Goal: Task Accomplishment & Management: Manage account settings

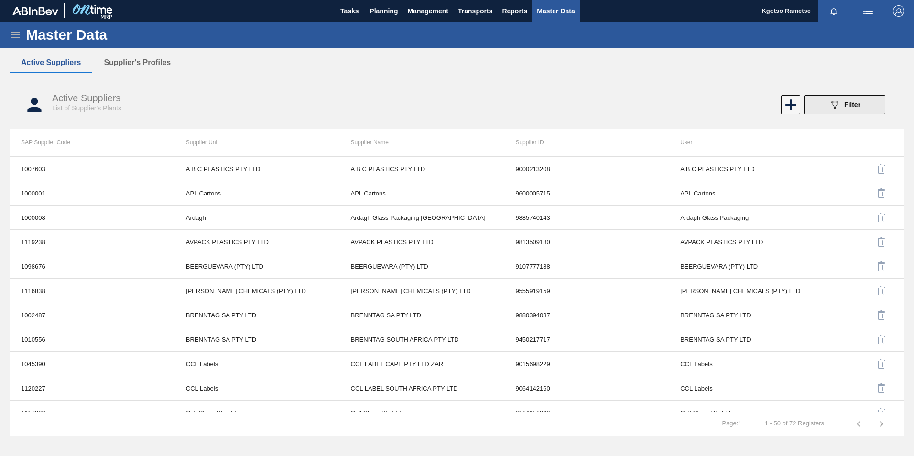
click at [815, 102] on button "089F7B8B-B2A5-4AFE-B5C0-19BA573D28AC Filter" at bounding box center [844, 104] width 81 height 19
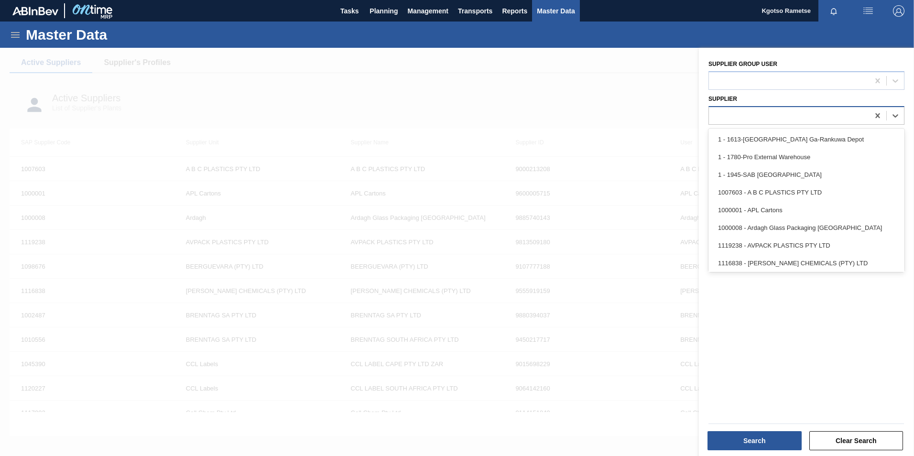
click at [794, 119] on div at bounding box center [789, 116] width 160 height 14
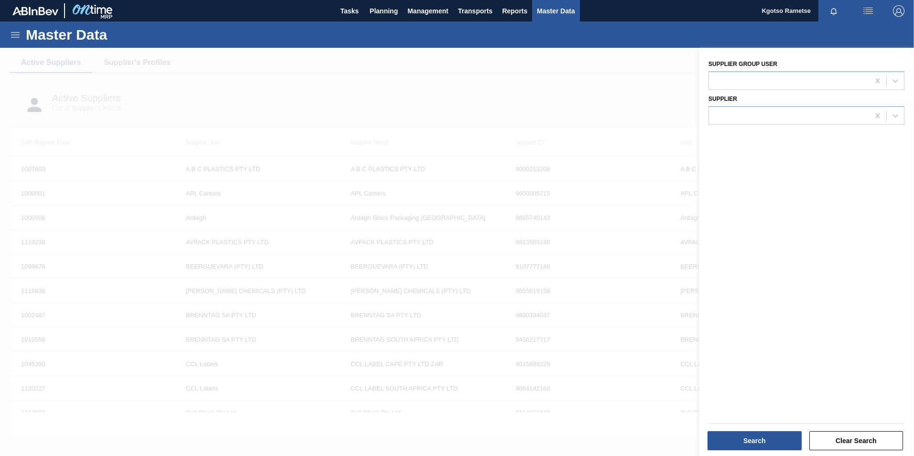
click at [470, 95] on div at bounding box center [457, 276] width 914 height 456
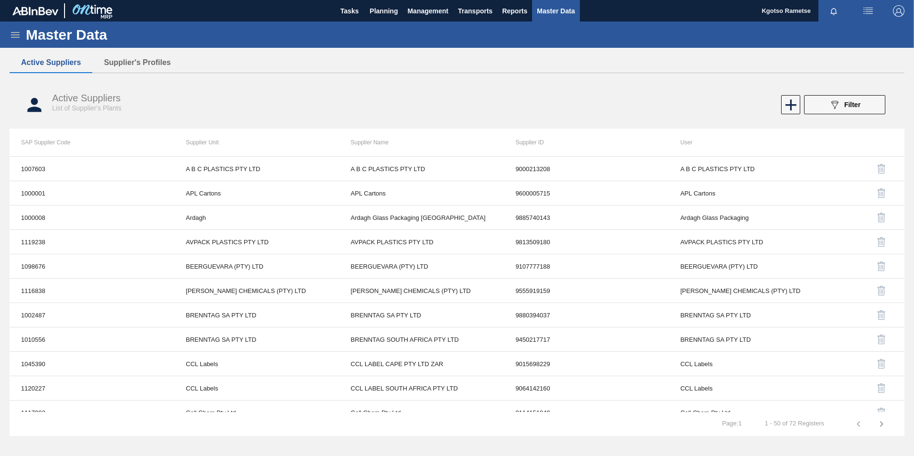
click at [15, 32] on icon at bounding box center [15, 34] width 11 height 11
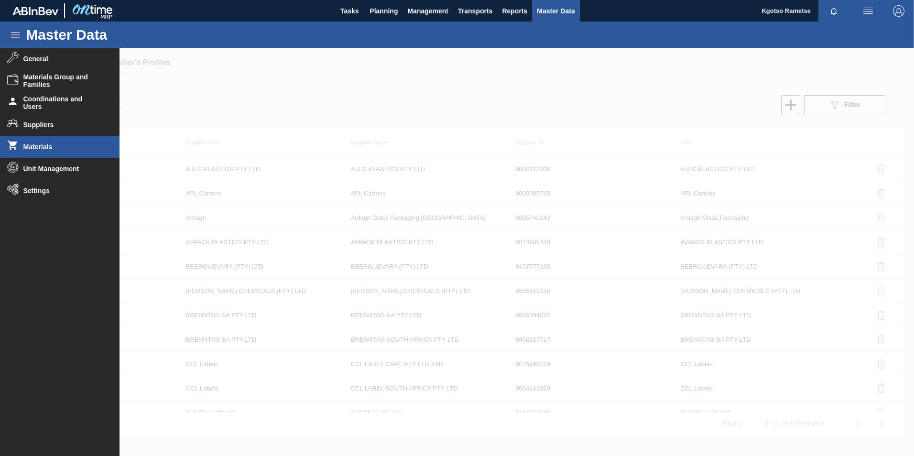
click at [43, 144] on span "Materials" at bounding box center [62, 147] width 79 height 8
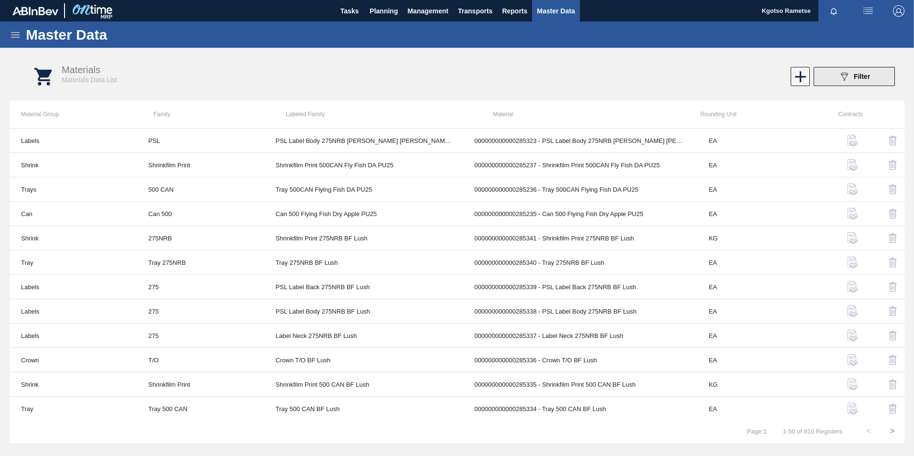
click at [846, 80] on icon "089F7B8B-B2A5-4AFE-B5C0-19BA573D28AC" at bounding box center [844, 76] width 11 height 11
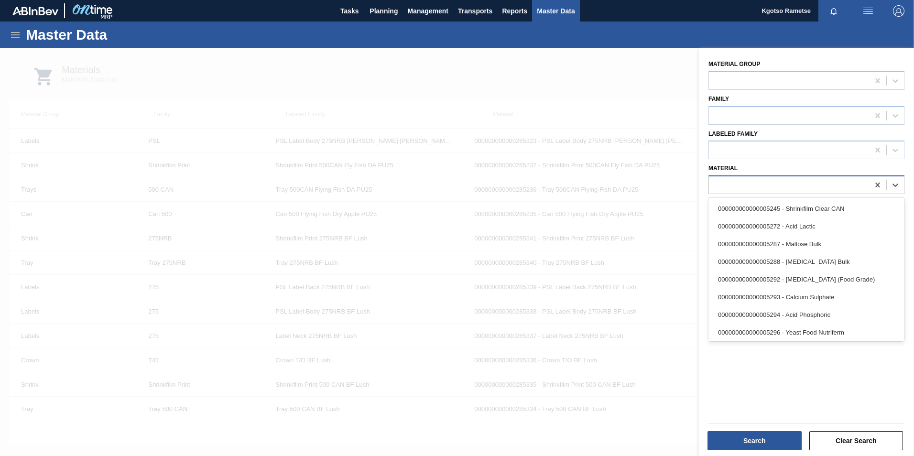
click at [798, 182] on div at bounding box center [789, 185] width 160 height 14
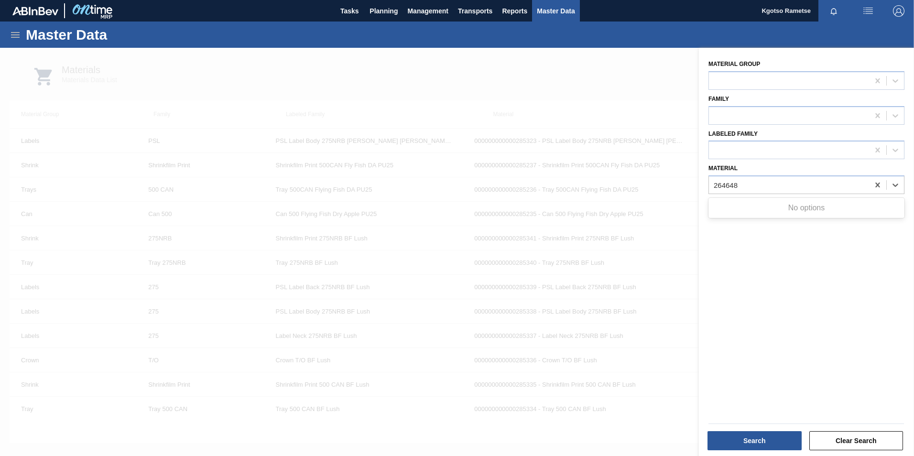
type input "264648"
click at [741, 188] on div at bounding box center [789, 185] width 160 height 14
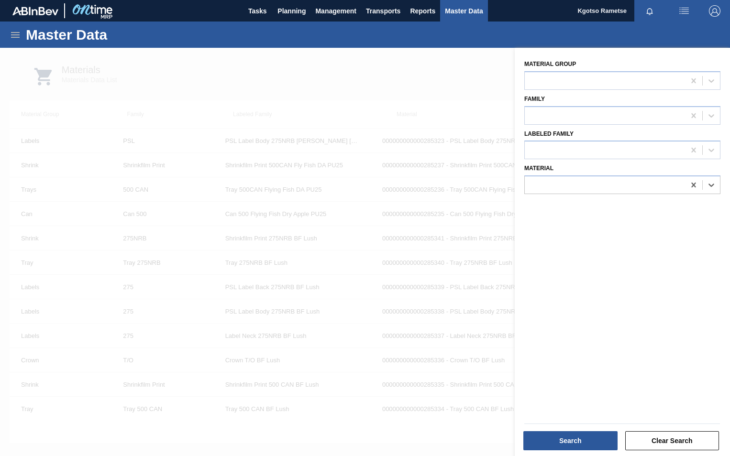
click at [412, 77] on div at bounding box center [365, 276] width 730 height 456
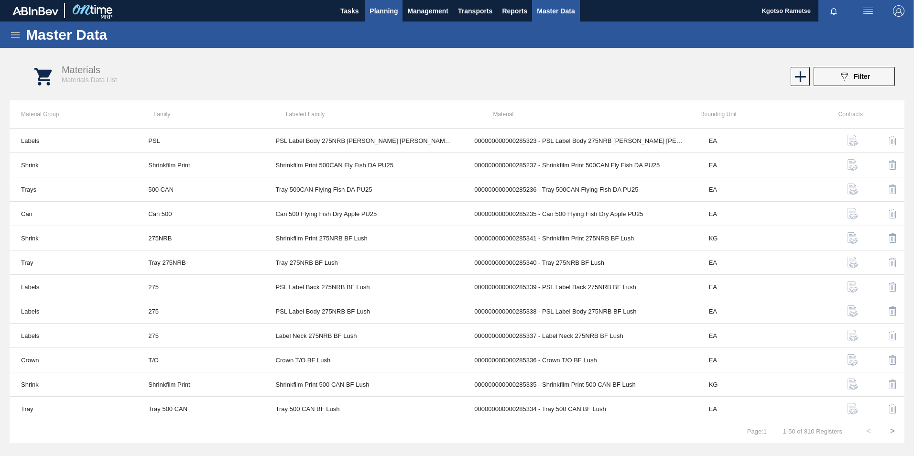
click at [378, 6] on span "Planning" at bounding box center [384, 10] width 28 height 11
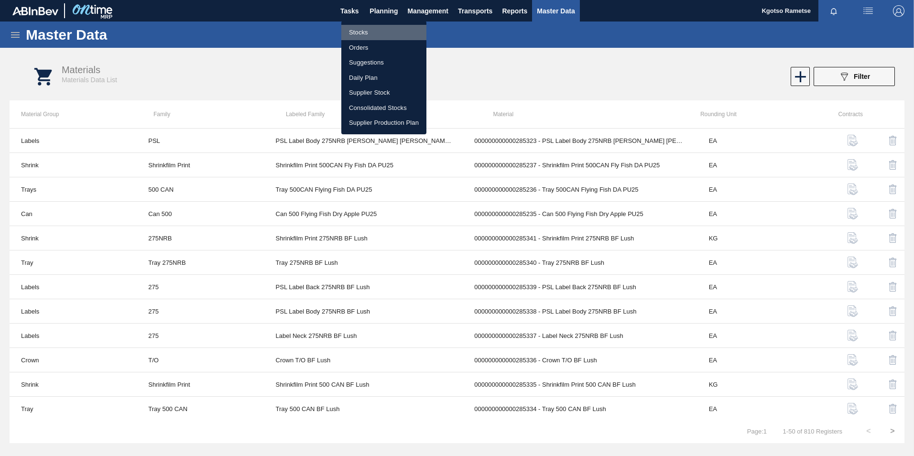
click at [371, 29] on li "Stocks" at bounding box center [383, 32] width 85 height 15
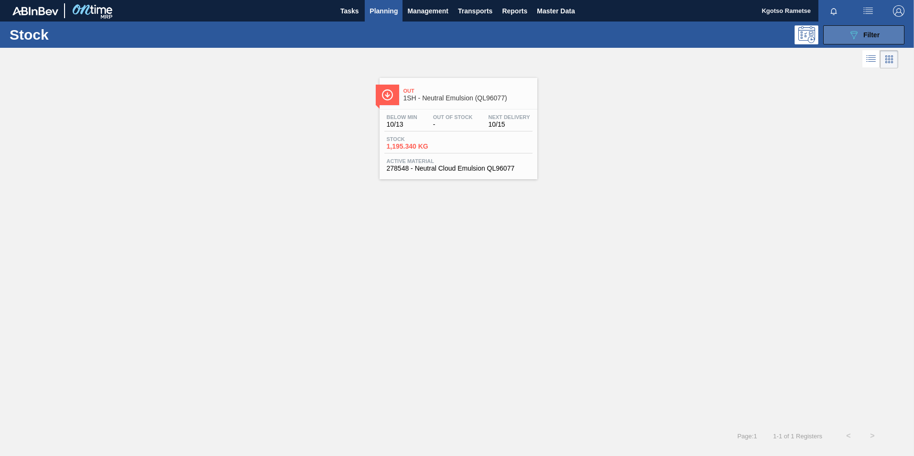
click at [852, 35] on icon at bounding box center [853, 35] width 7 height 8
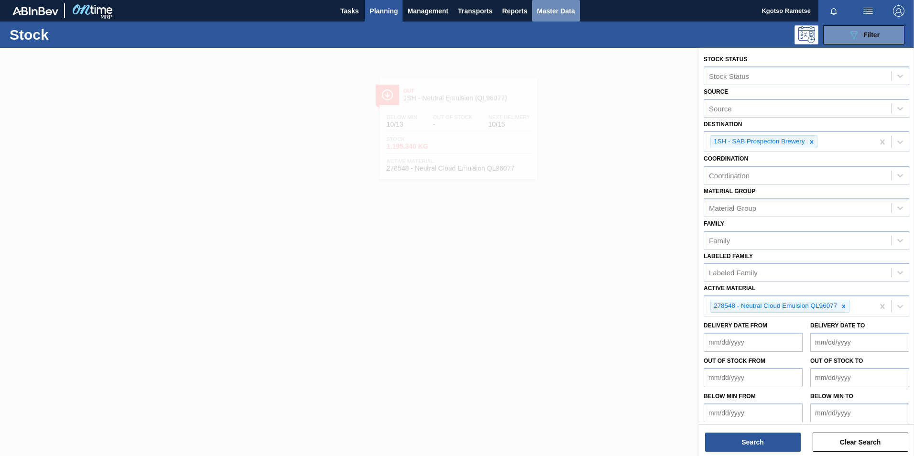
click at [557, 13] on span "Master Data" at bounding box center [556, 10] width 38 height 11
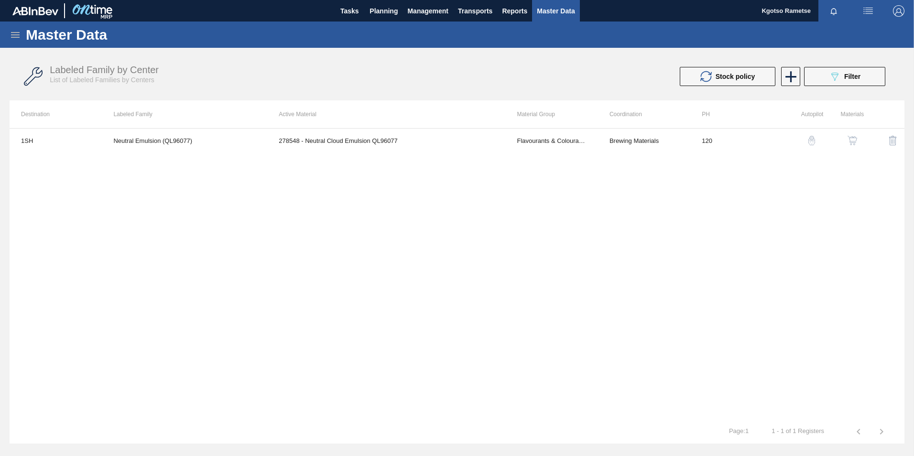
click at [12, 35] on icon at bounding box center [15, 34] width 11 height 11
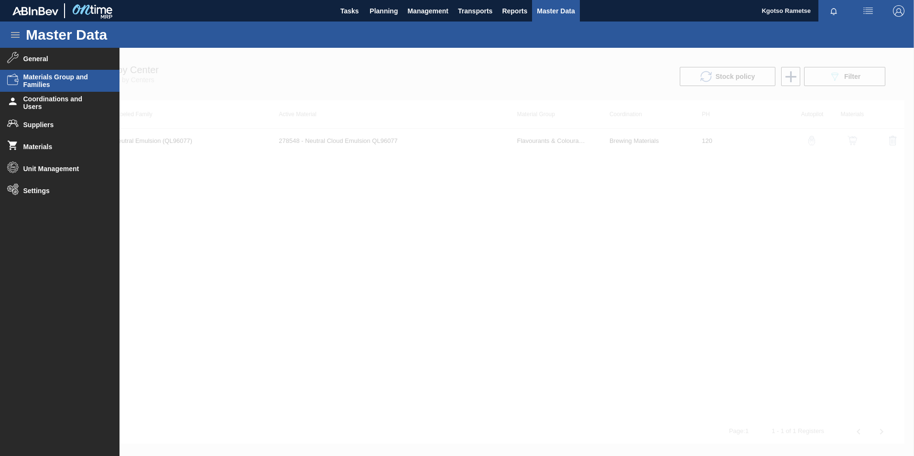
click at [61, 77] on span "Materials Group and Families" at bounding box center [62, 80] width 79 height 15
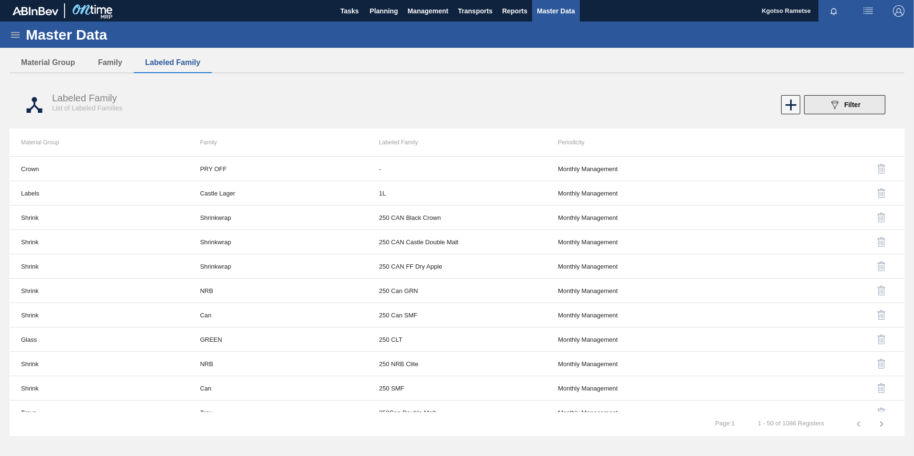
click at [814, 100] on button "089F7B8B-B2A5-4AFE-B5C0-19BA573D28AC Filter" at bounding box center [844, 104] width 81 height 19
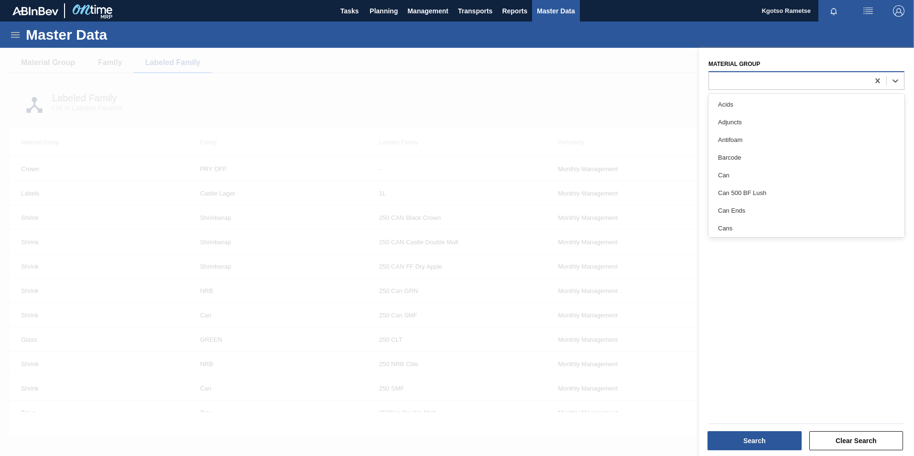
click at [763, 77] on div at bounding box center [789, 81] width 160 height 14
click at [439, 78] on div at bounding box center [457, 276] width 914 height 456
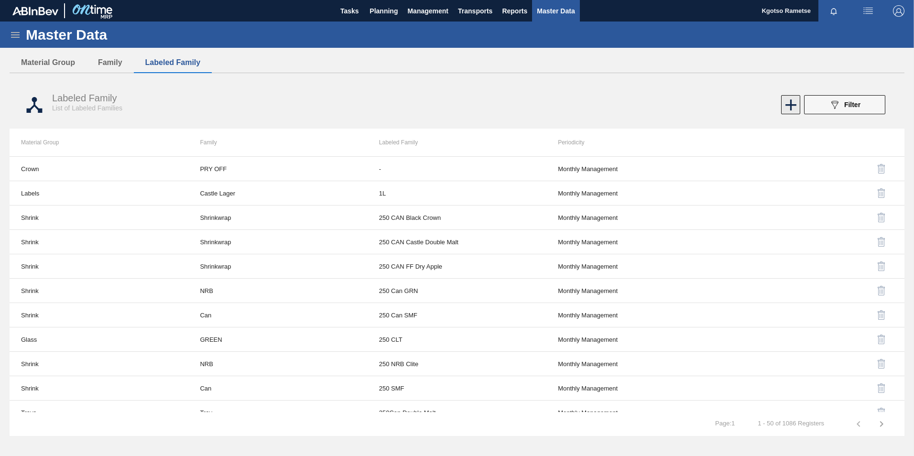
click at [788, 100] on icon at bounding box center [791, 105] width 19 height 19
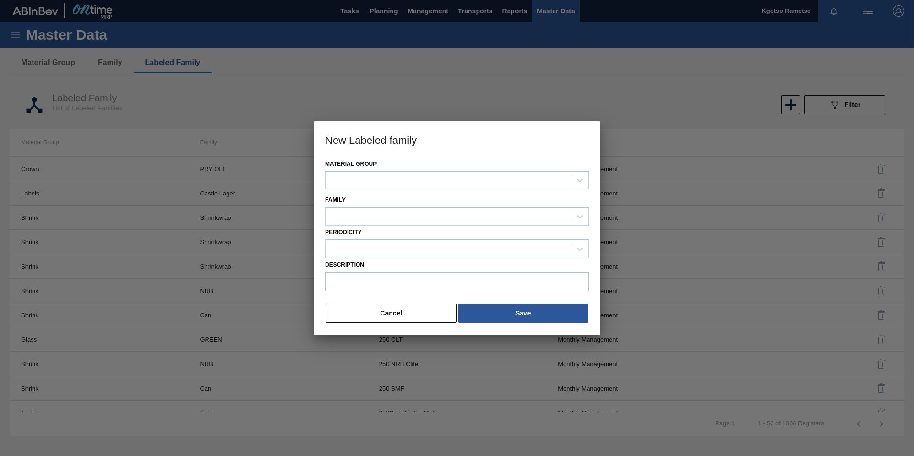
click at [483, 169] on div "Material Group" at bounding box center [457, 173] width 264 height 33
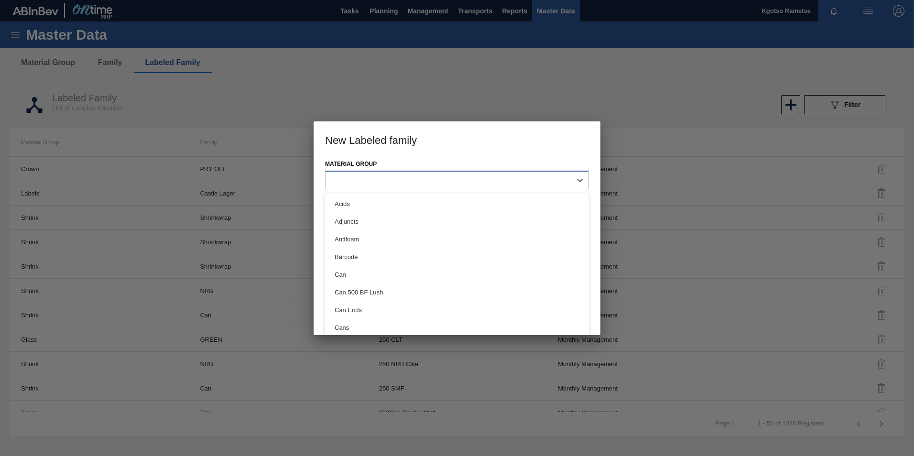
click at [467, 173] on div at bounding box center [457, 180] width 264 height 19
type Group "shr"
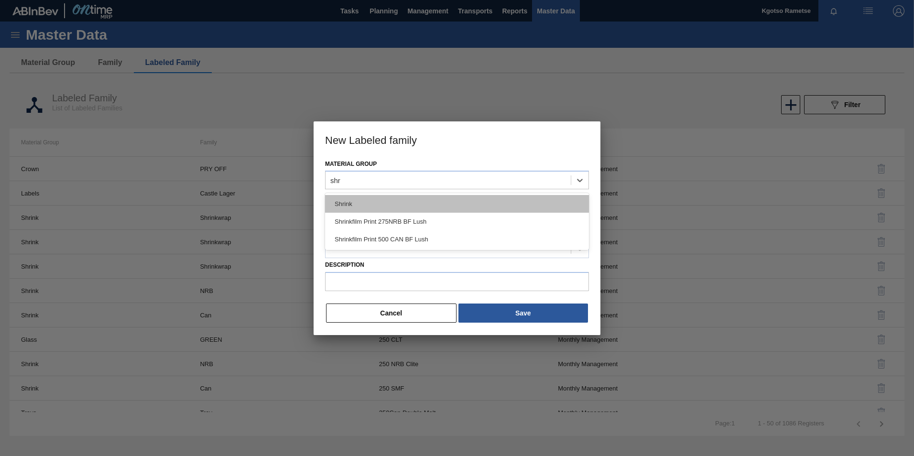
click at [411, 209] on div "Shrink" at bounding box center [457, 204] width 264 height 18
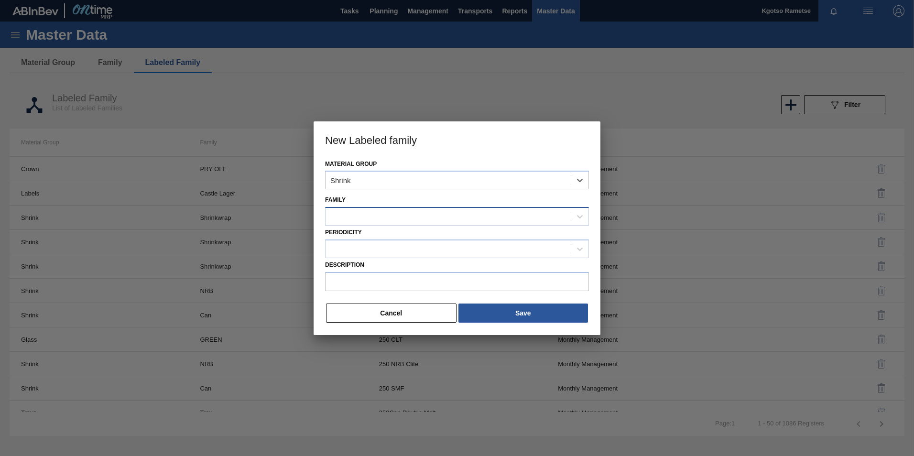
click at [379, 225] on div at bounding box center [457, 216] width 264 height 19
type input "str"
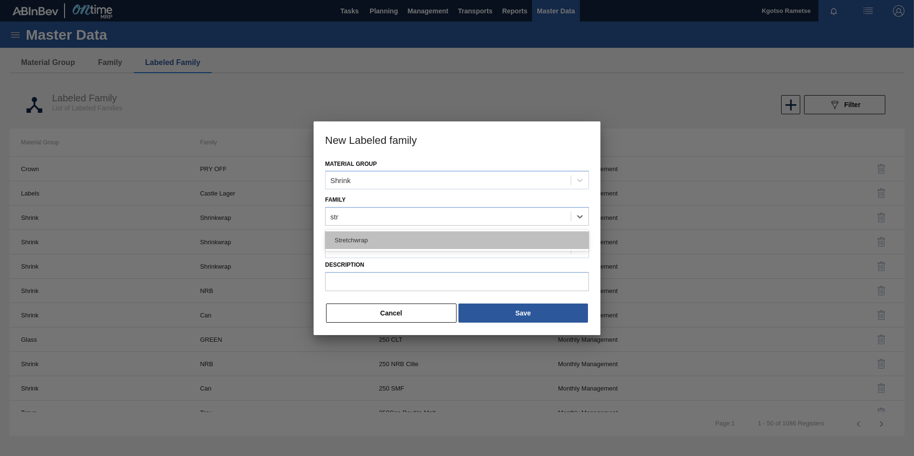
click at [370, 235] on div "Stretchwrap" at bounding box center [457, 240] width 264 height 18
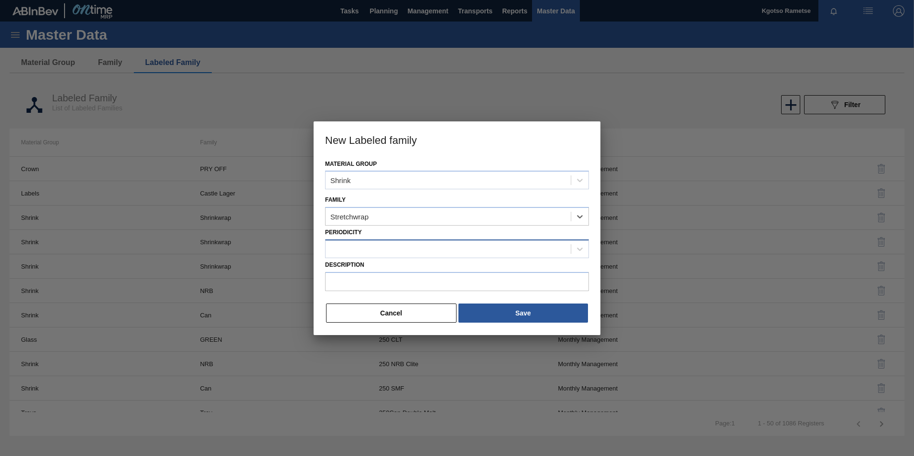
click at [358, 249] on div at bounding box center [448, 249] width 245 height 14
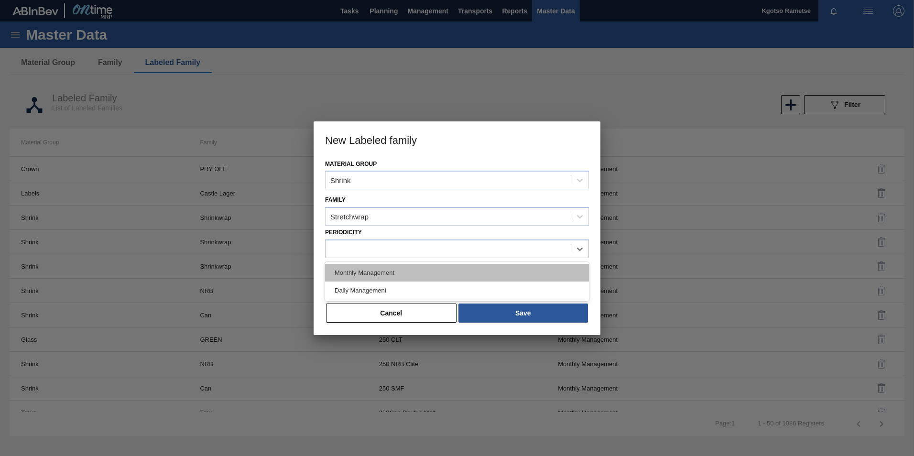
click at [363, 273] on div "Monthly Management" at bounding box center [457, 273] width 264 height 18
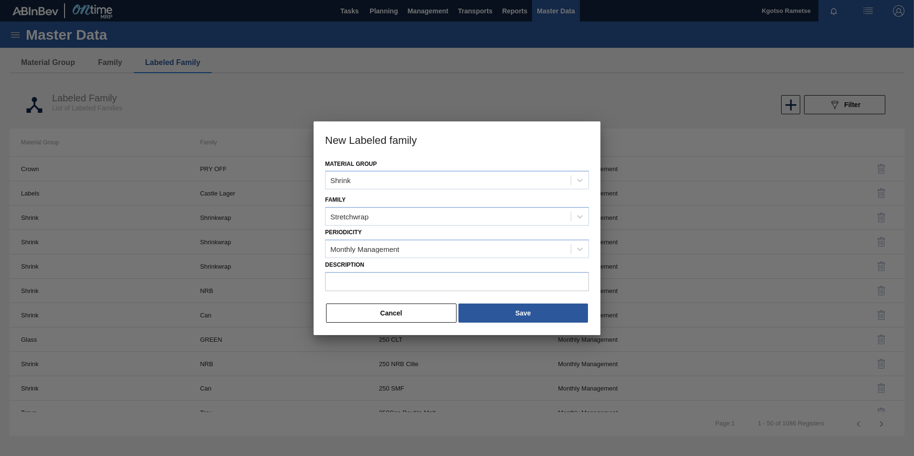
click at [401, 294] on div "Description" at bounding box center [457, 276] width 264 height 37
click at [398, 276] on input "Description" at bounding box center [457, 281] width 264 height 19
paste input "Stretchwrap - Blue"
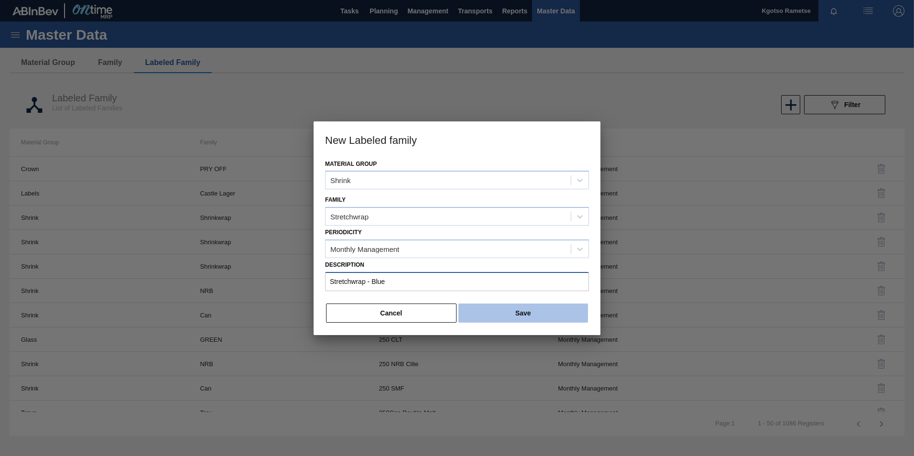
type input "Stretchwrap - Blue"
click at [491, 313] on button "Save" at bounding box center [523, 313] width 130 height 19
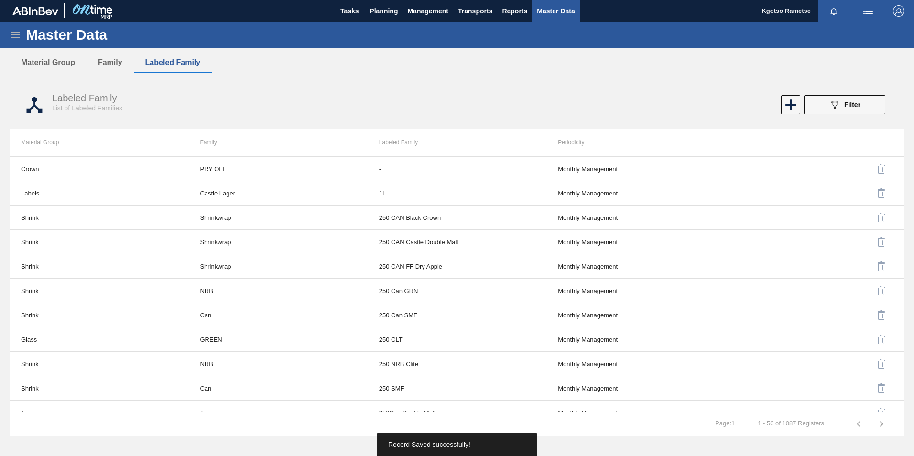
click at [17, 35] on icon at bounding box center [15, 35] width 9 height 6
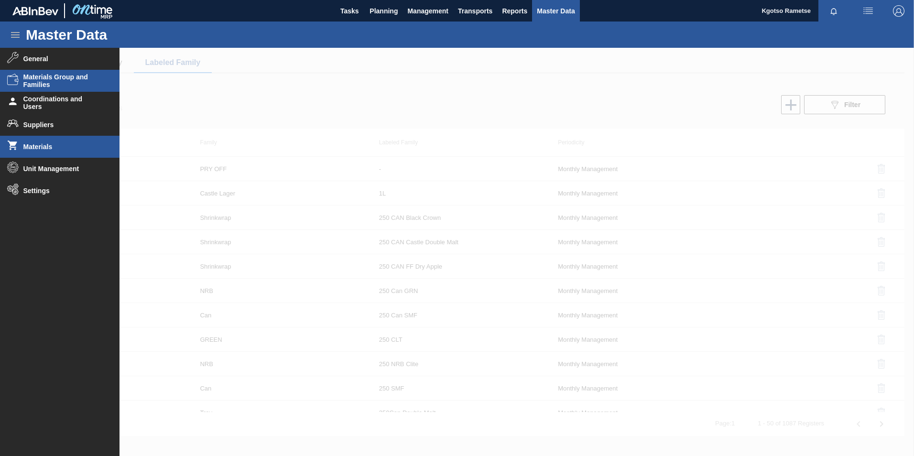
click at [46, 149] on span "Materials" at bounding box center [62, 147] width 79 height 8
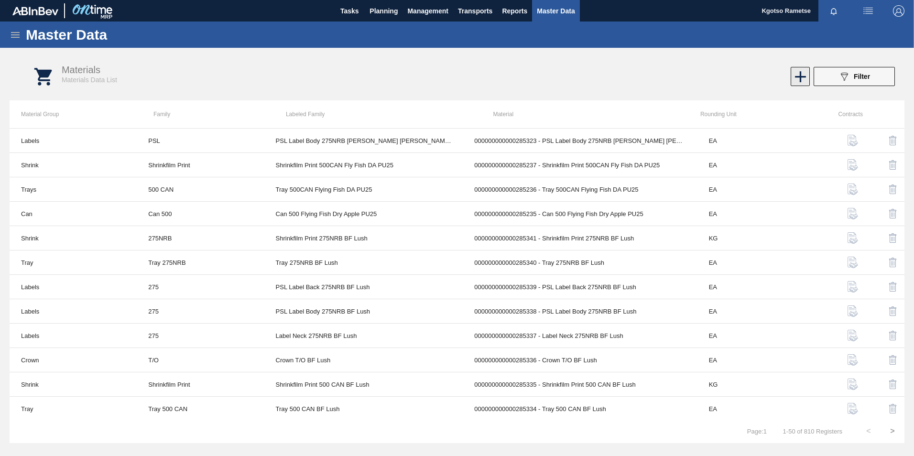
click at [801, 74] on icon at bounding box center [800, 76] width 19 height 19
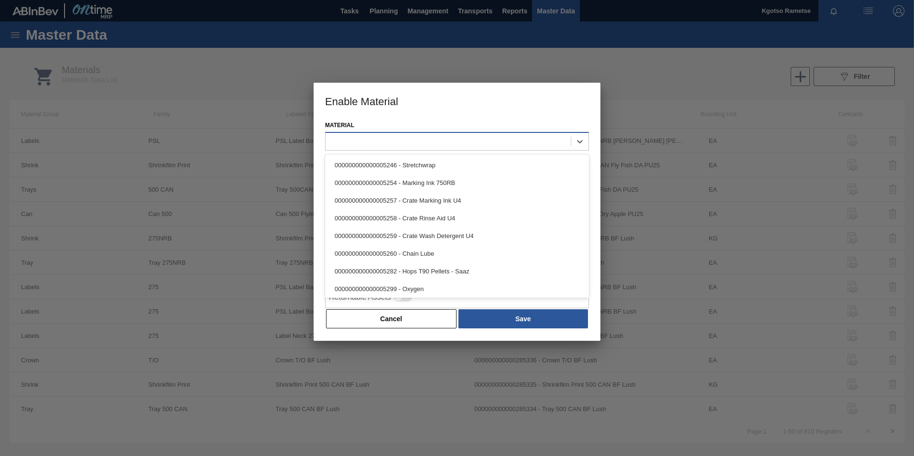
click at [415, 142] on div at bounding box center [448, 142] width 245 height 14
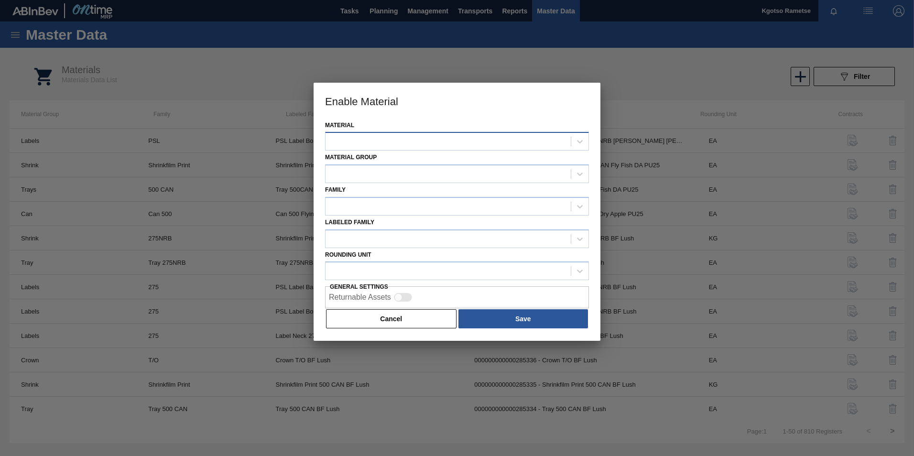
click at [368, 135] on div at bounding box center [448, 142] width 245 height 14
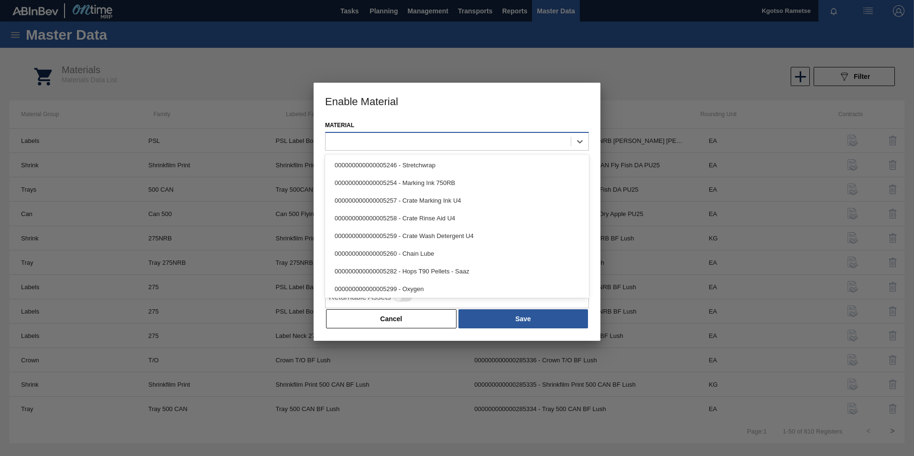
paste input "264648"
type input "264648"
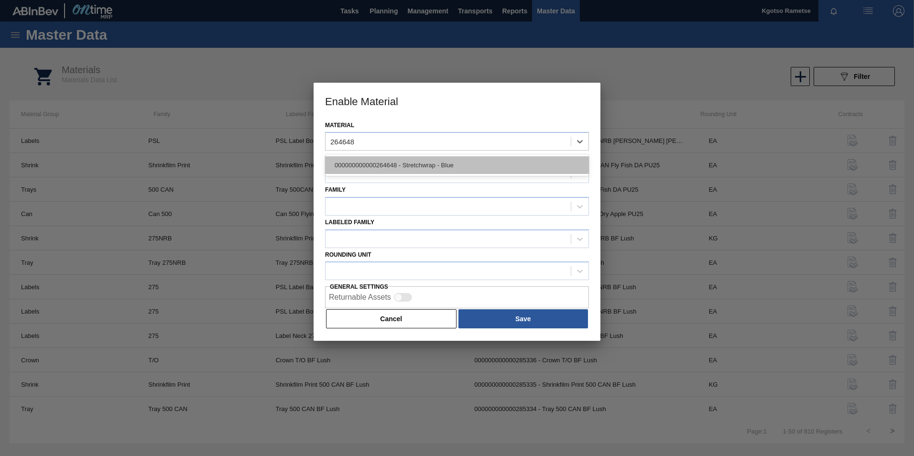
drag, startPoint x: 369, startPoint y: 156, endPoint x: 366, endPoint y: 164, distance: 8.5
click at [369, 158] on div "000000000000264648 - Stretchwrap - Blue" at bounding box center [457, 165] width 264 height 22
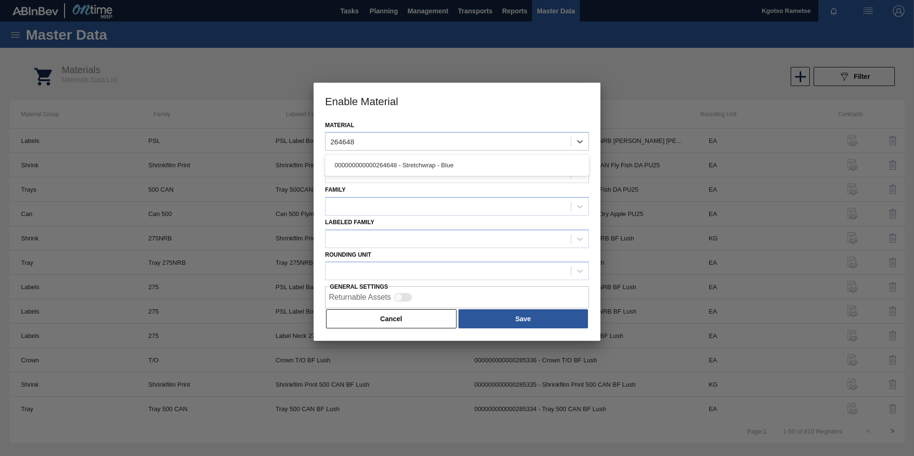
drag, startPoint x: 366, startPoint y: 164, endPoint x: 362, endPoint y: 175, distance: 11.4
click at [365, 168] on div "000000000000264648 - Stretchwrap - Blue" at bounding box center [457, 165] width 264 height 18
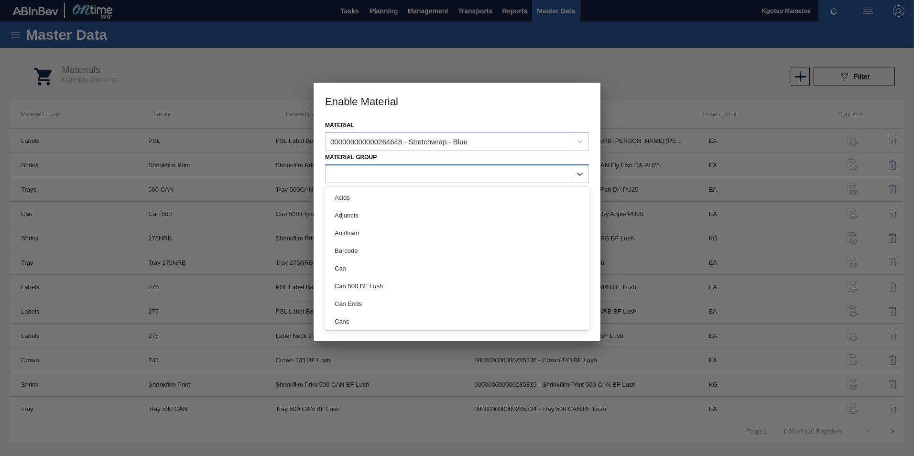
click at [361, 178] on div at bounding box center [448, 174] width 245 height 14
type Group "shr"
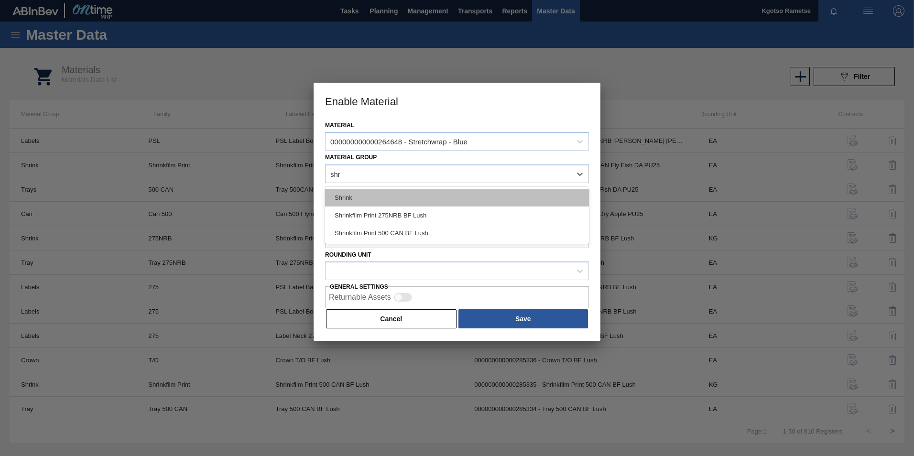
click at [355, 197] on div "Shrink" at bounding box center [457, 198] width 264 height 18
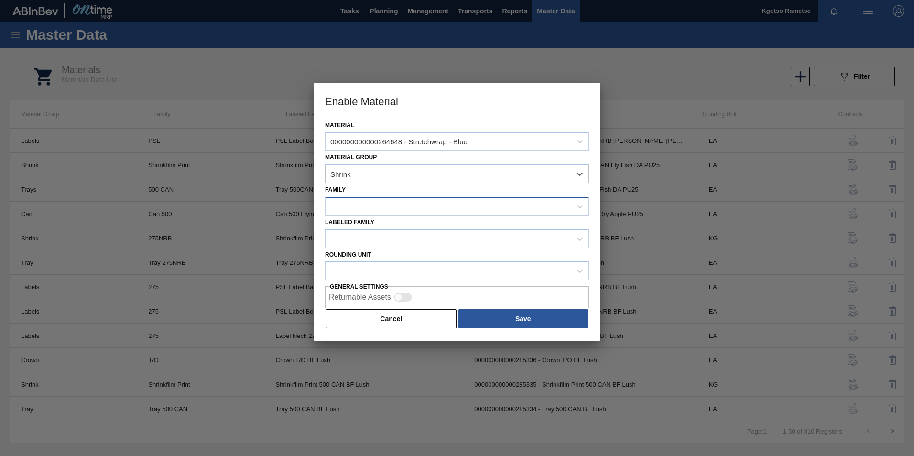
click at [408, 204] on div at bounding box center [448, 206] width 245 height 14
click at [371, 205] on div at bounding box center [448, 206] width 245 height 14
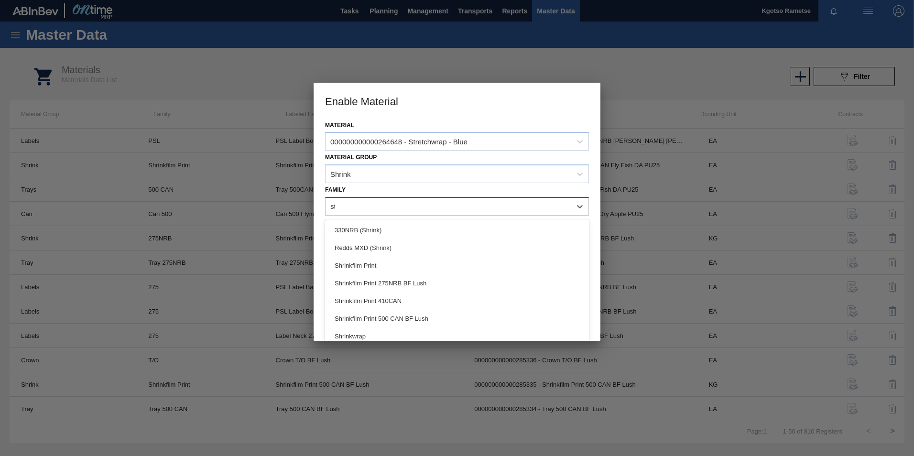
type input "str"
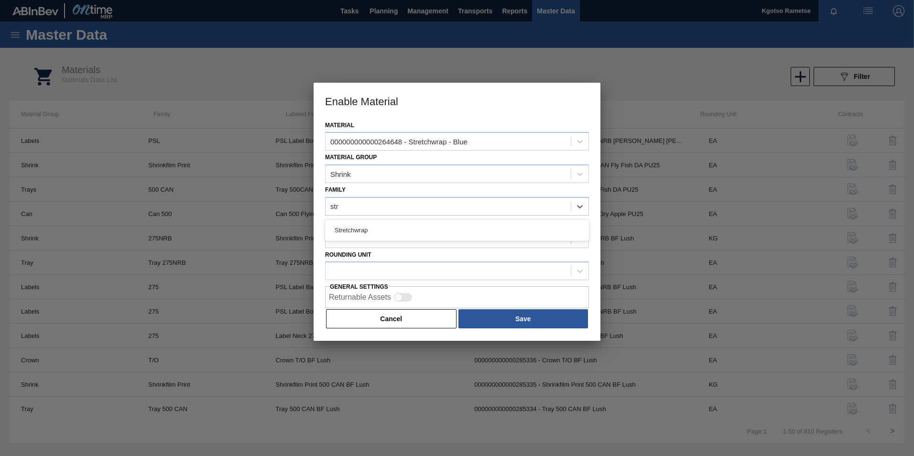
click at [369, 229] on div "Stretchwrap" at bounding box center [457, 230] width 264 height 18
click at [370, 235] on div at bounding box center [448, 239] width 245 height 14
paste Family "Stretchwrap - Blue"
type Family "Stretchwrap - Blue"
drag, startPoint x: 373, startPoint y: 260, endPoint x: 374, endPoint y: 266, distance: 5.8
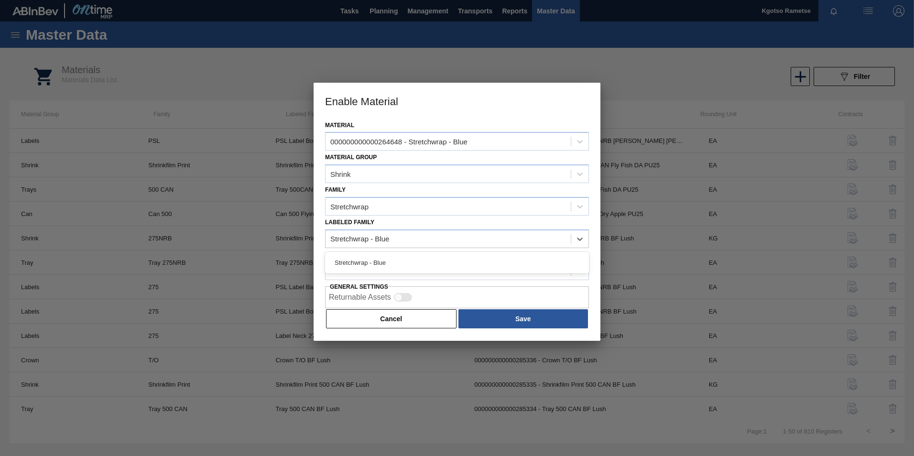
click at [374, 260] on div "Stretchwrap - Blue" at bounding box center [457, 263] width 264 height 18
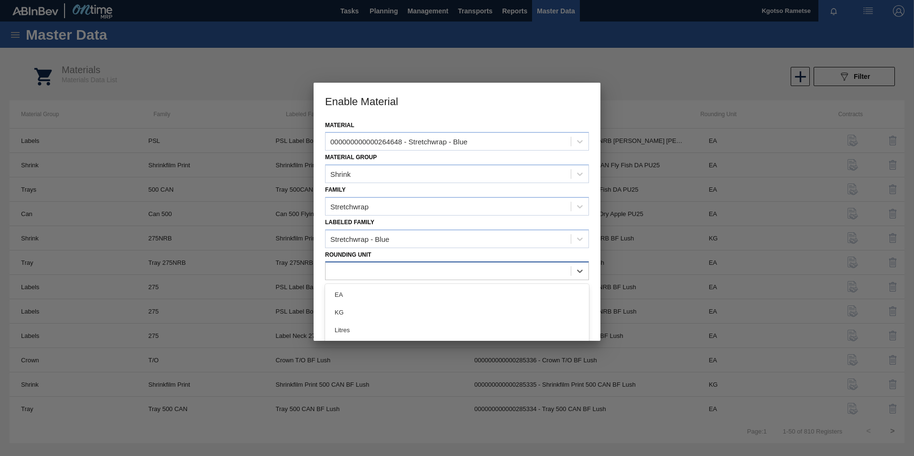
click at [373, 274] on div at bounding box center [448, 271] width 245 height 14
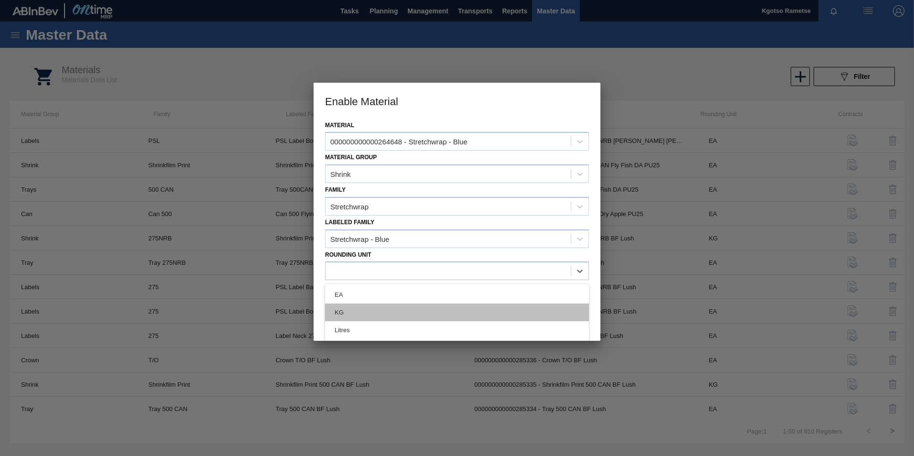
click at [373, 314] on div "KG" at bounding box center [457, 313] width 264 height 18
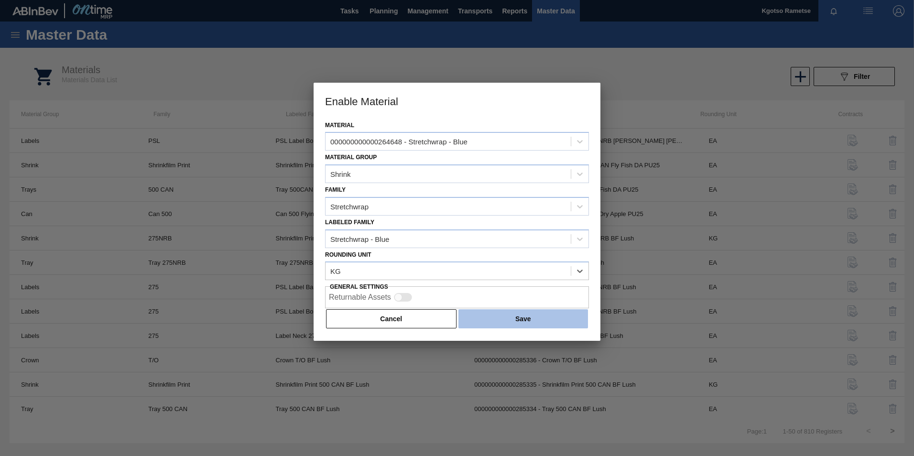
click at [486, 315] on button "Save" at bounding box center [523, 318] width 130 height 19
click at [508, 319] on button "Save" at bounding box center [523, 318] width 130 height 19
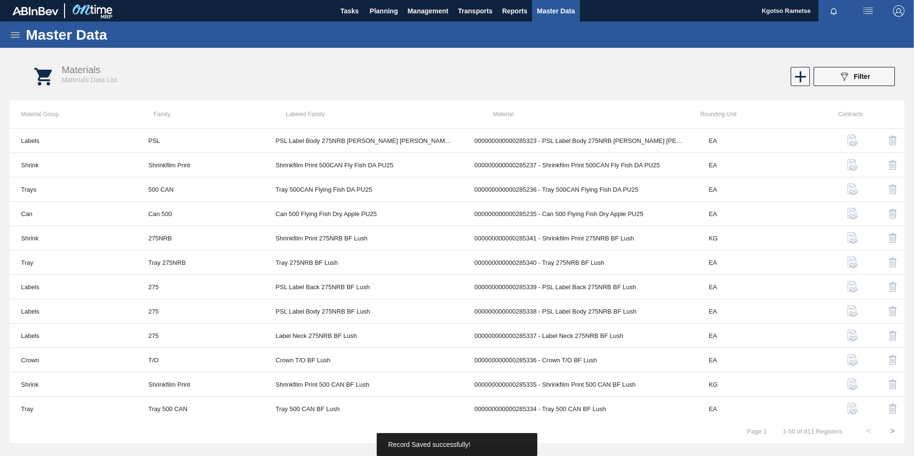
click at [16, 34] on icon at bounding box center [15, 34] width 11 height 11
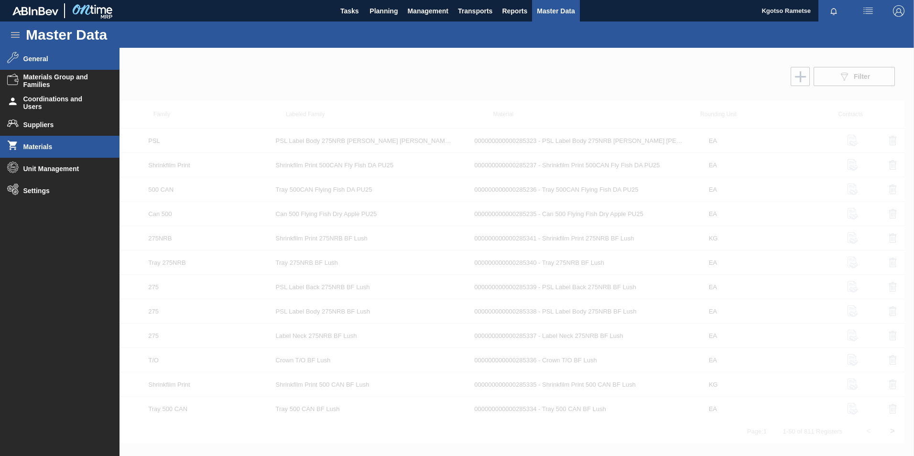
click at [51, 59] on span "General" at bounding box center [62, 59] width 79 height 8
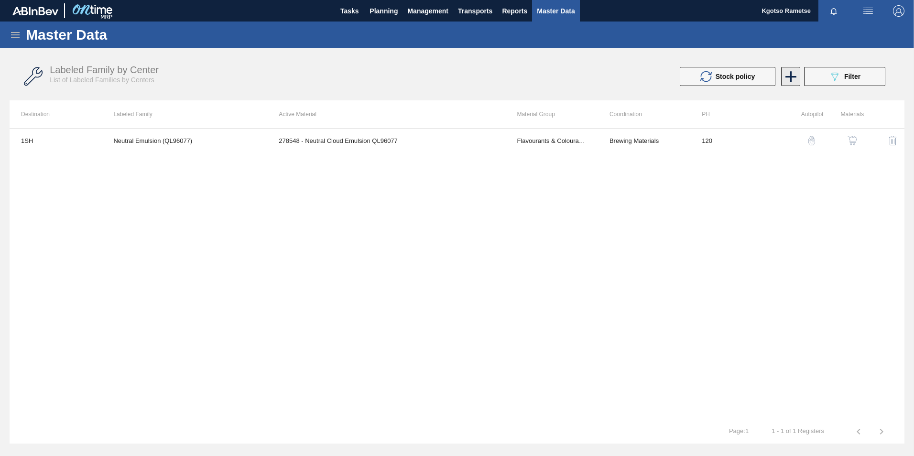
click at [796, 79] on icon at bounding box center [791, 76] width 19 height 19
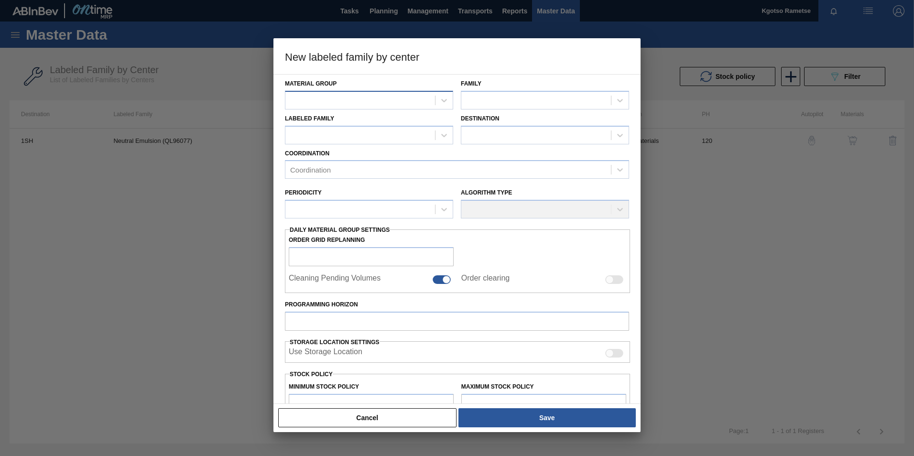
click at [433, 104] on div at bounding box center [360, 100] width 150 height 14
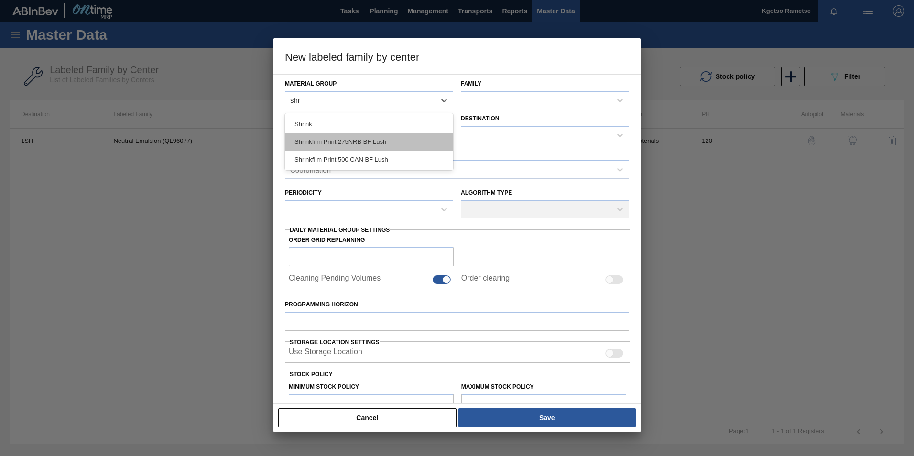
type Group "shri"
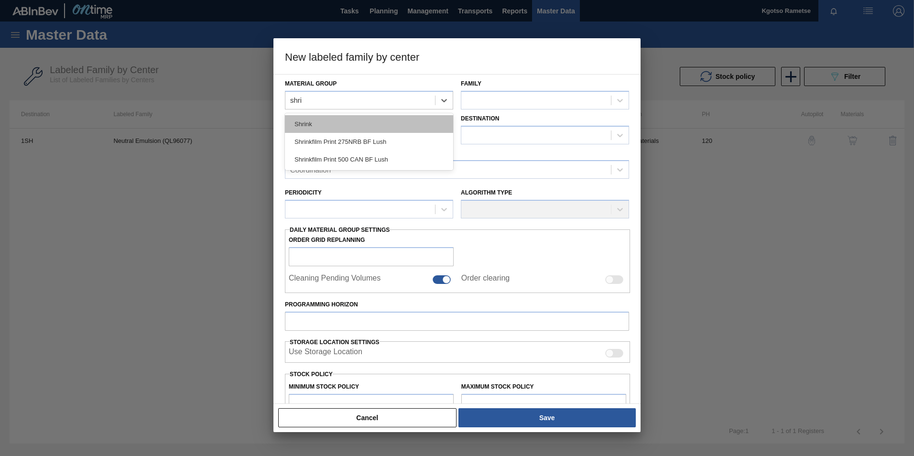
click at [328, 121] on div "Shrink" at bounding box center [369, 124] width 168 height 18
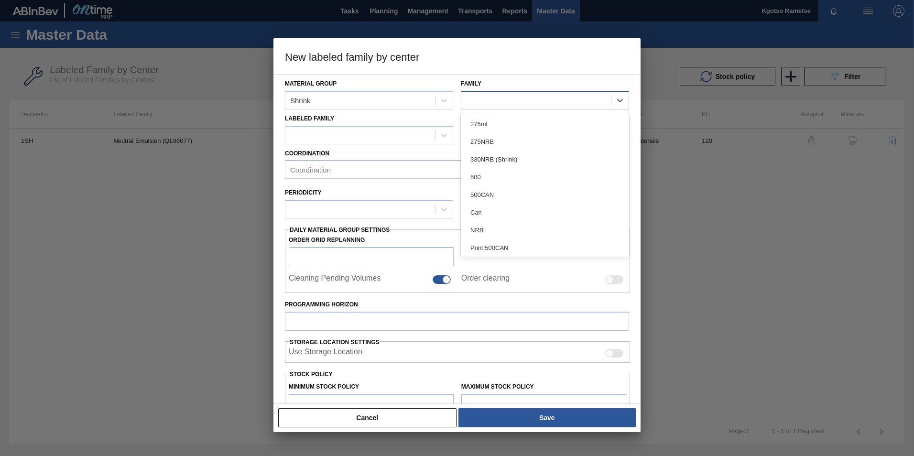
click at [529, 109] on div at bounding box center [545, 100] width 168 height 19
type input "stre"
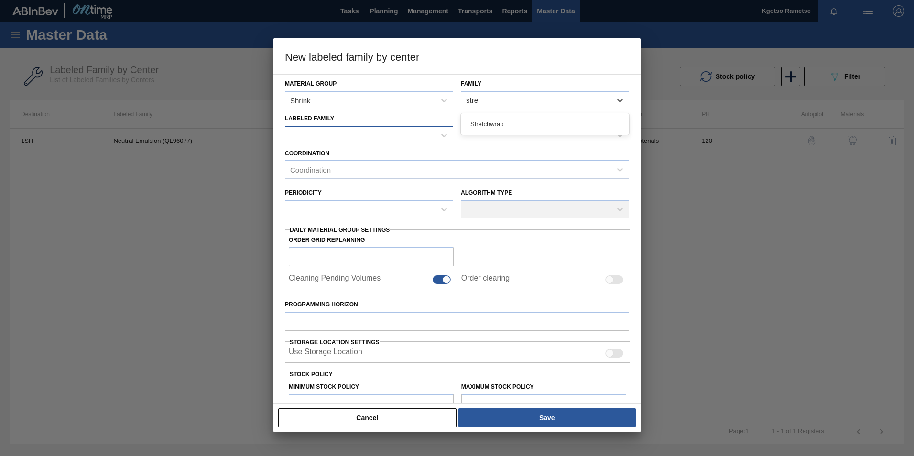
drag, startPoint x: 523, startPoint y: 126, endPoint x: 400, endPoint y: 132, distance: 122.6
click at [520, 126] on div "Stretchwrap" at bounding box center [545, 124] width 168 height 18
click at [374, 134] on div at bounding box center [360, 135] width 150 height 14
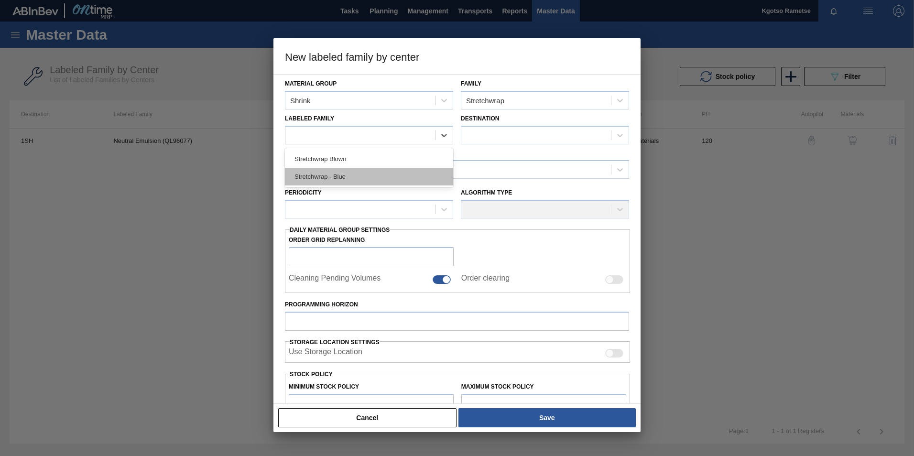
click at [369, 172] on div "Stretchwrap - Blue" at bounding box center [369, 177] width 168 height 18
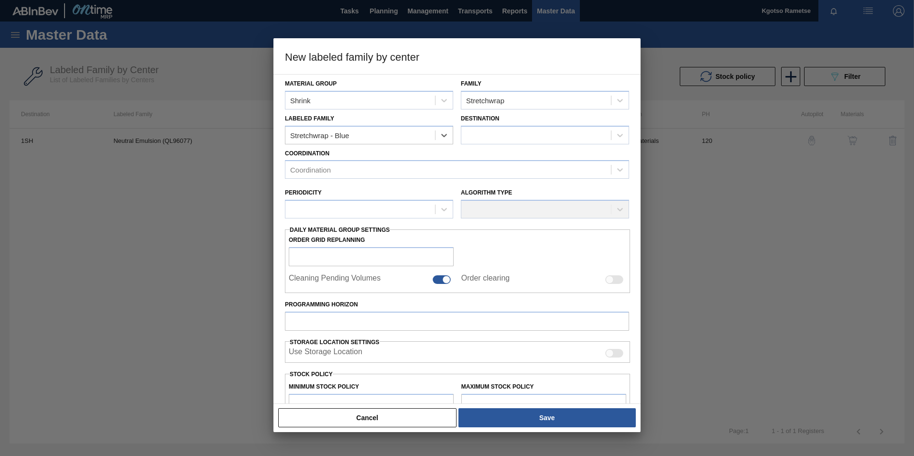
checkbox input "false"
click at [511, 134] on div at bounding box center [536, 135] width 150 height 14
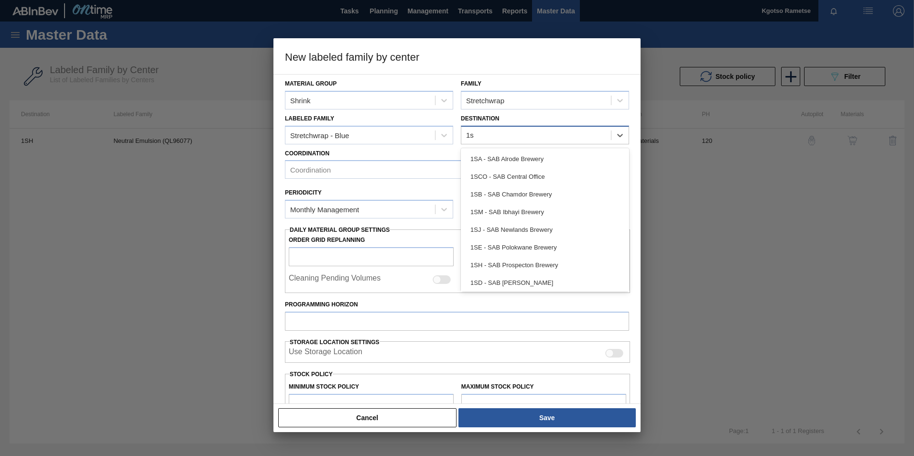
type input "1sd"
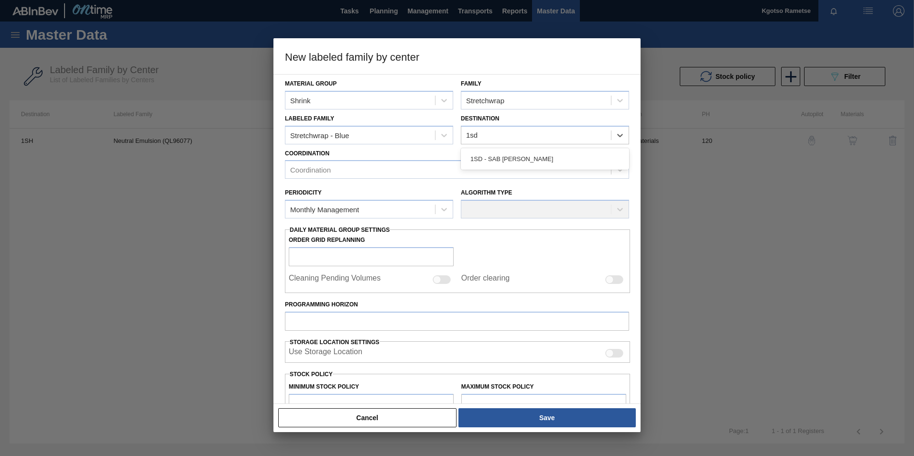
click at [485, 160] on div "1SD - SAB [PERSON_NAME]" at bounding box center [545, 159] width 168 height 18
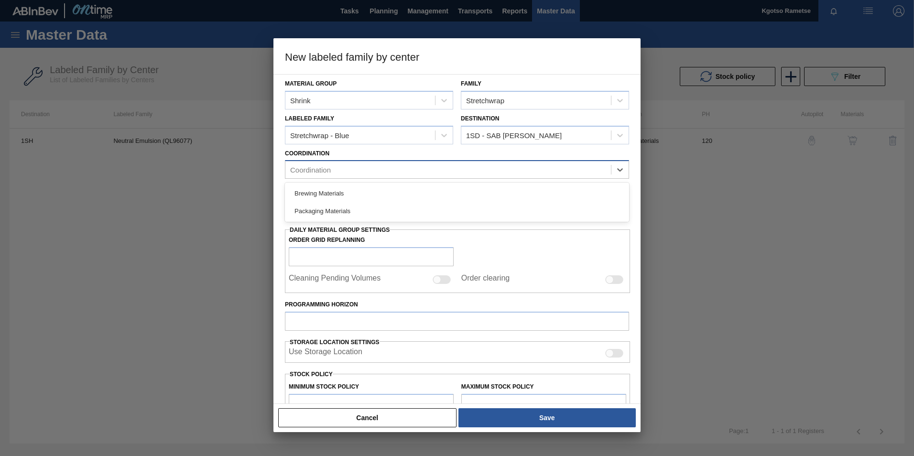
click at [394, 161] on div "Coordination" at bounding box center [457, 169] width 344 height 19
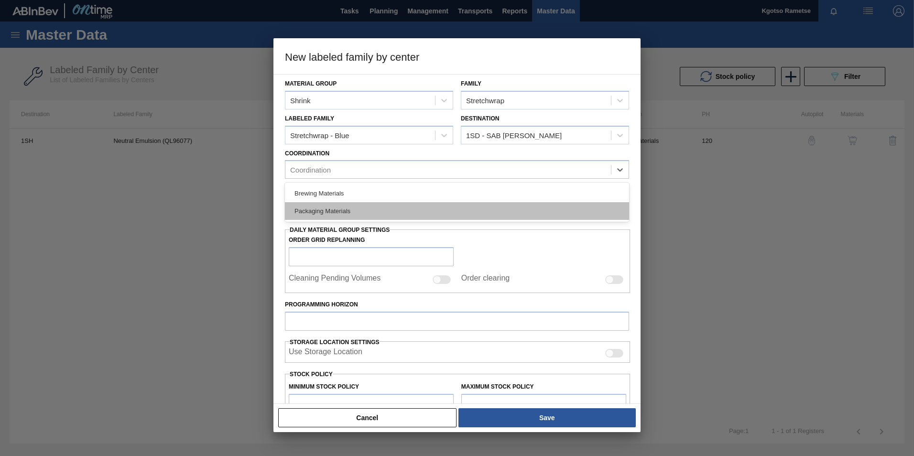
drag, startPoint x: 369, startPoint y: 220, endPoint x: 364, endPoint y: 212, distance: 9.8
click at [367, 219] on div "Brewing Materials Packaging Materials" at bounding box center [457, 202] width 344 height 39
click at [364, 211] on div "Packaging Materials" at bounding box center [457, 211] width 344 height 18
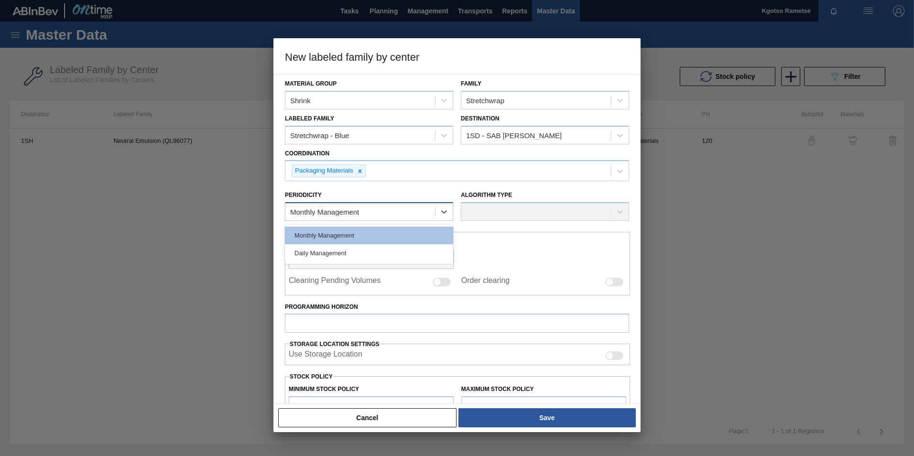
click at [347, 210] on div "Monthly Management" at bounding box center [324, 212] width 69 height 8
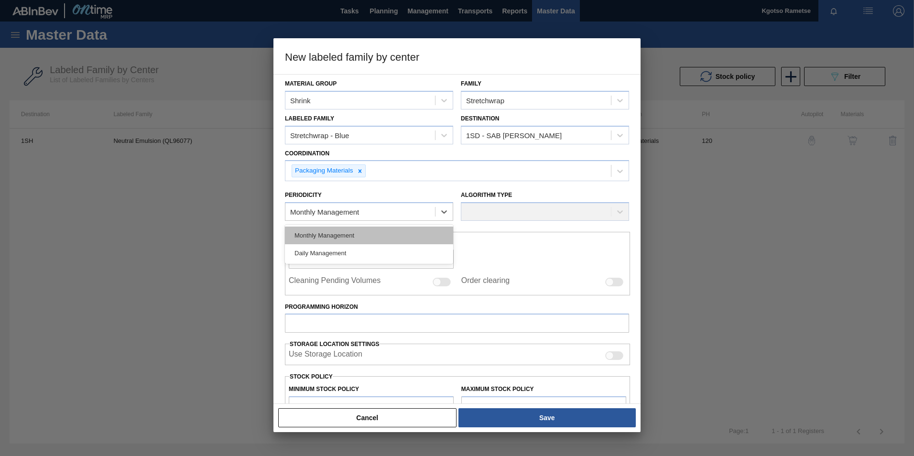
click at [345, 240] on div "Monthly Management" at bounding box center [369, 236] width 168 height 18
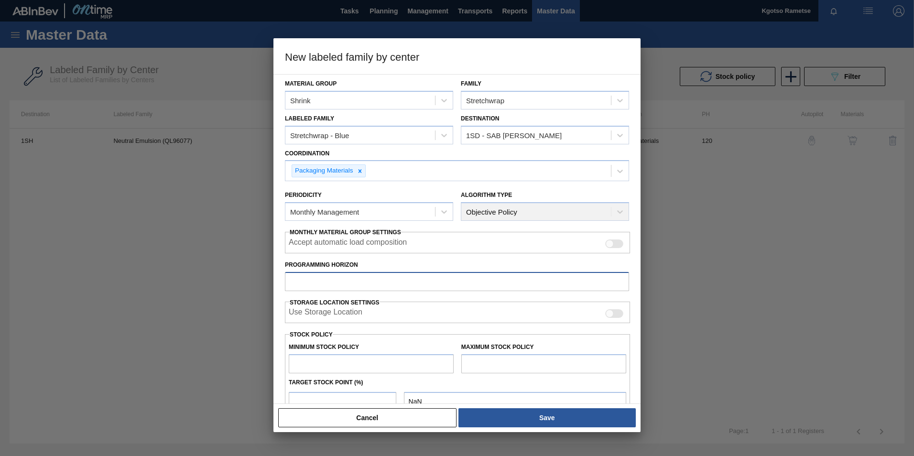
click at [329, 287] on input "Programming Horizon" at bounding box center [457, 281] width 344 height 19
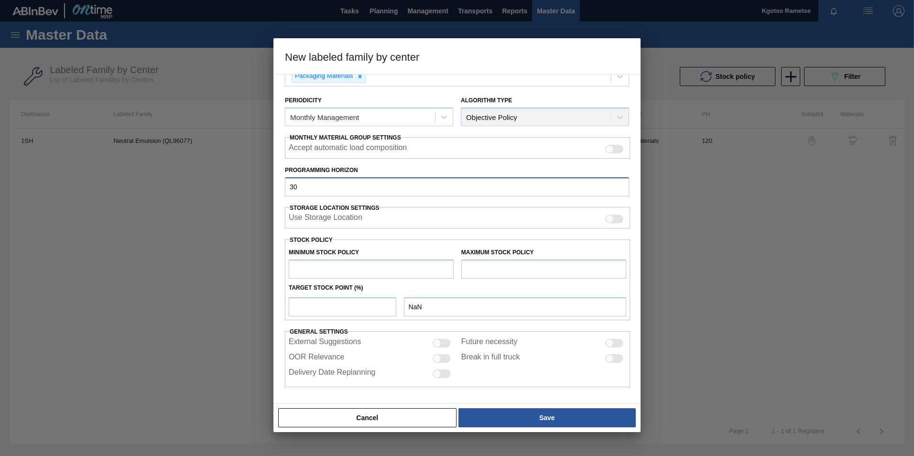
type input "30"
click at [325, 270] on input "text" at bounding box center [371, 269] width 165 height 19
type input "3"
type input "3.000"
type input "30"
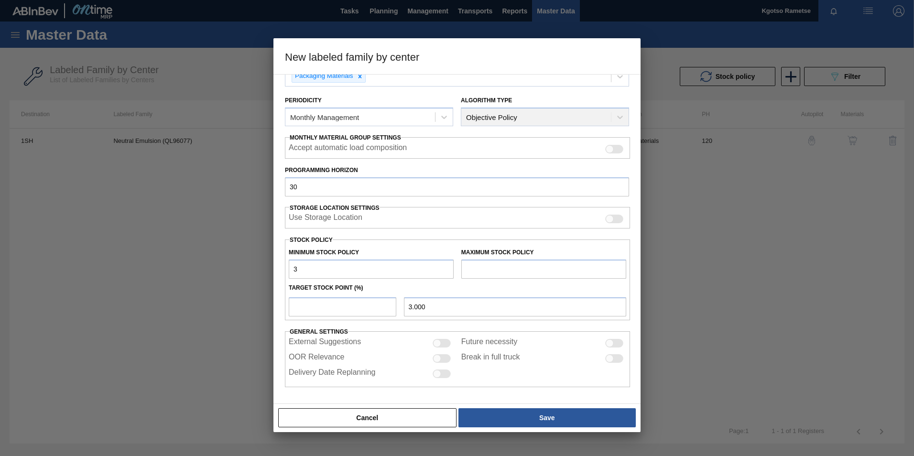
type input "30.000"
type input "300"
type input "300.000"
type input "3,000"
type input "3,000.000"
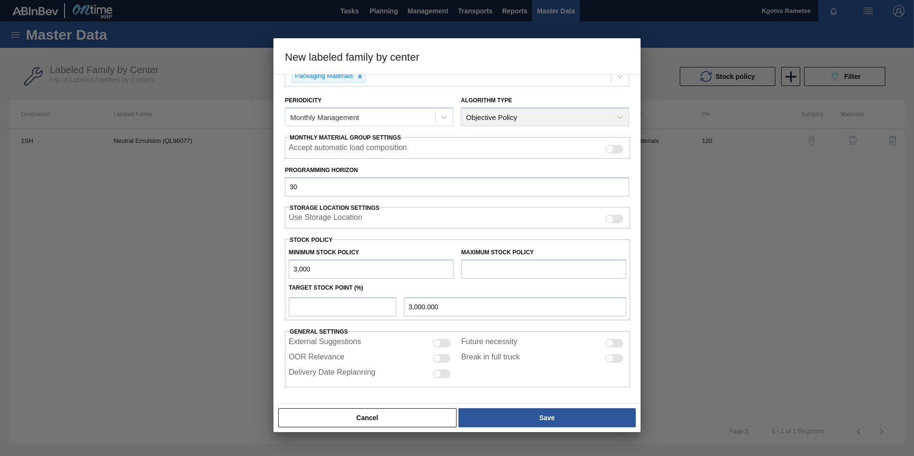
type input "300"
type input "300.000"
type input "300"
click at [484, 269] on input "text" at bounding box center [543, 269] width 165 height 19
type input "500"
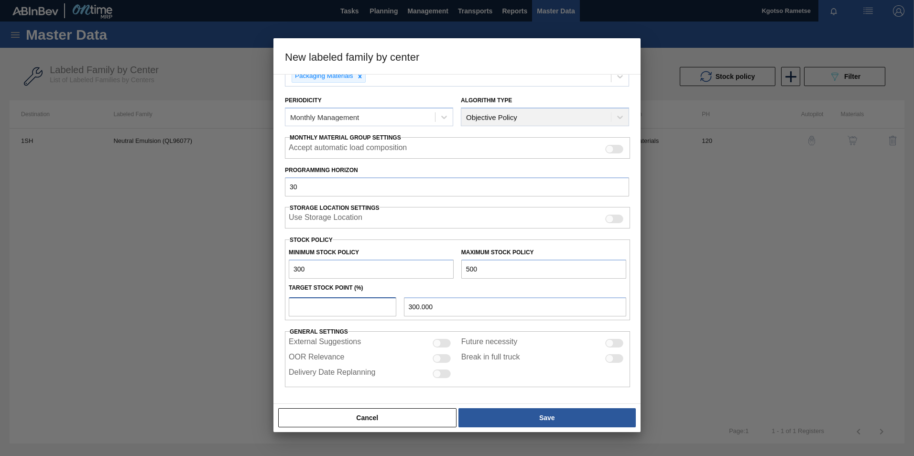
click at [356, 301] on input "number" at bounding box center [343, 306] width 108 height 19
type input "1"
type input "302.000"
type input "300.000"
type input "1"
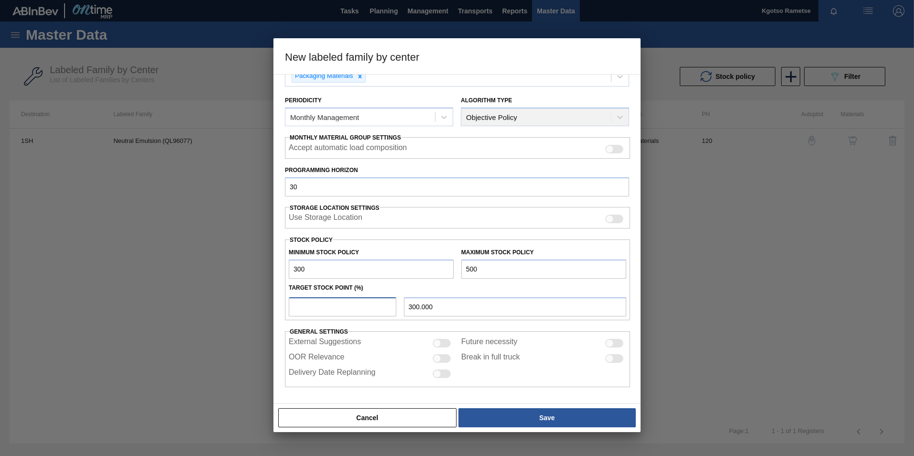
type input "302.000"
type input "300.000"
type input "1"
type input "302.000"
type input "10"
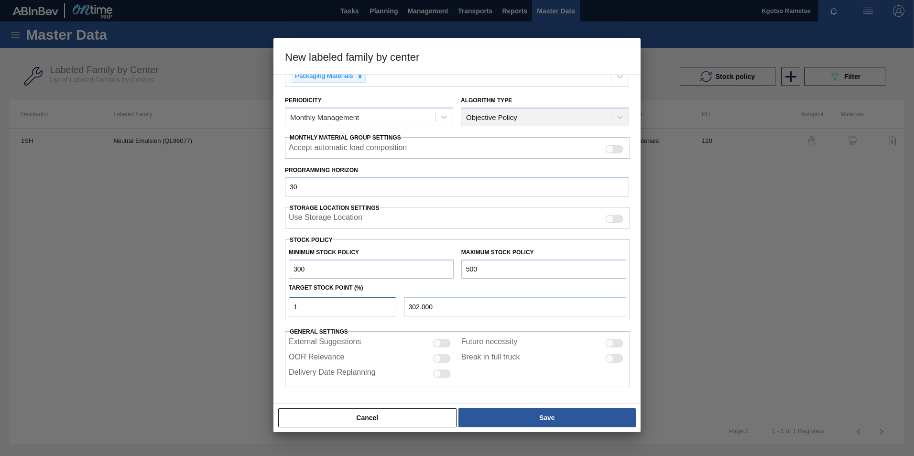
type input "320.000"
type input "100"
type input "500.000"
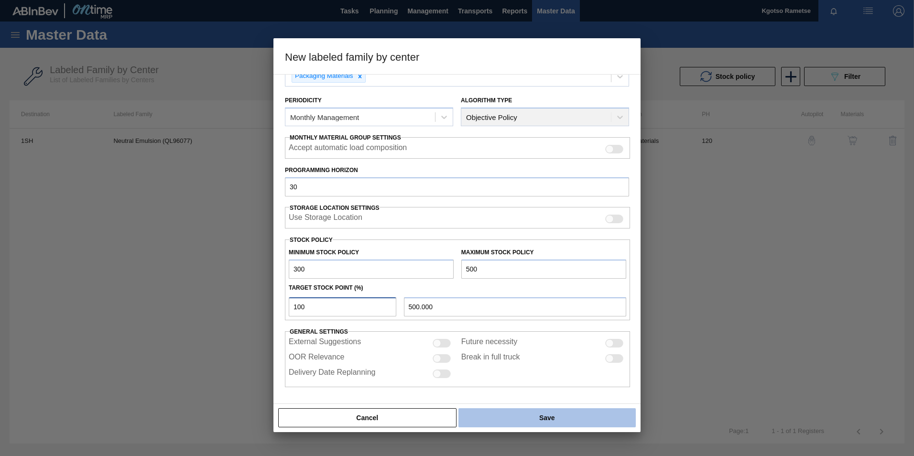
type input "100"
click at [515, 415] on button "Save" at bounding box center [546, 417] width 177 height 19
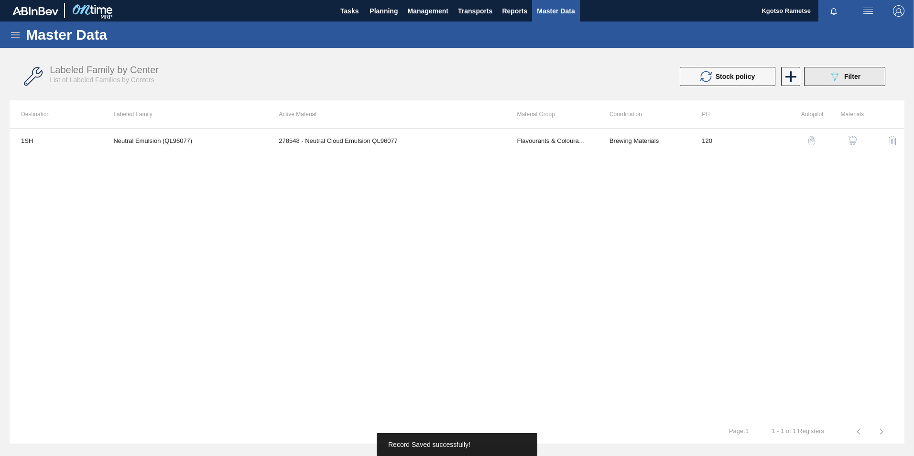
click at [828, 78] on button "089F7B8B-B2A5-4AFE-B5C0-19BA573D28AC Filter" at bounding box center [844, 76] width 81 height 19
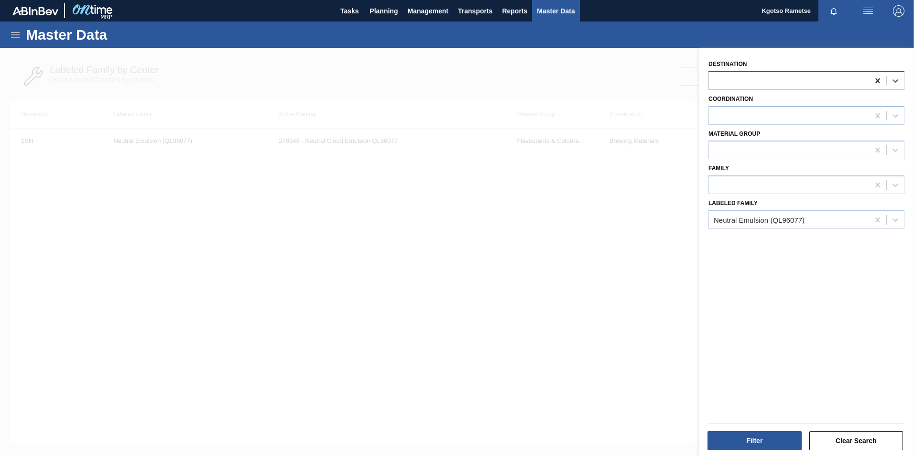
click at [884, 77] on div at bounding box center [877, 80] width 17 height 17
click at [880, 80] on icon at bounding box center [878, 81] width 10 height 10
click at [878, 80] on icon at bounding box center [878, 81] width 10 height 10
type input "1sd"
drag, startPoint x: 785, startPoint y: 116, endPoint x: 779, endPoint y: 108, distance: 9.6
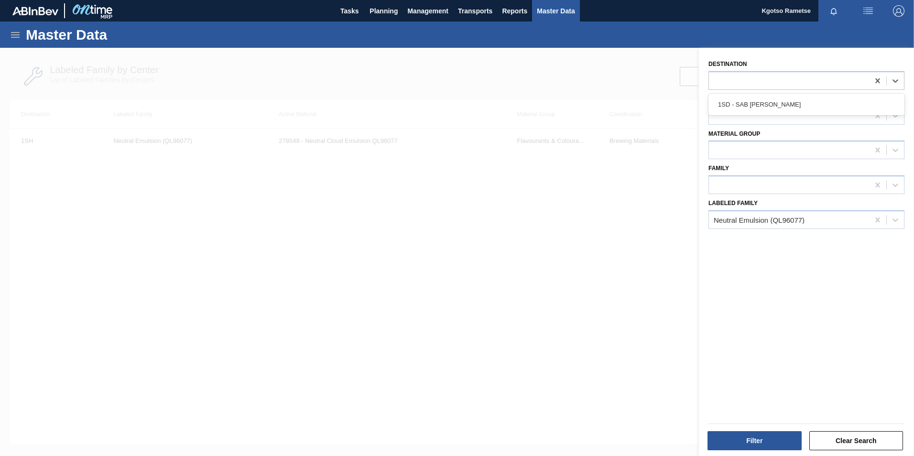
click at [784, 114] on div at bounding box center [789, 116] width 160 height 14
click at [779, 107] on div at bounding box center [806, 115] width 196 height 19
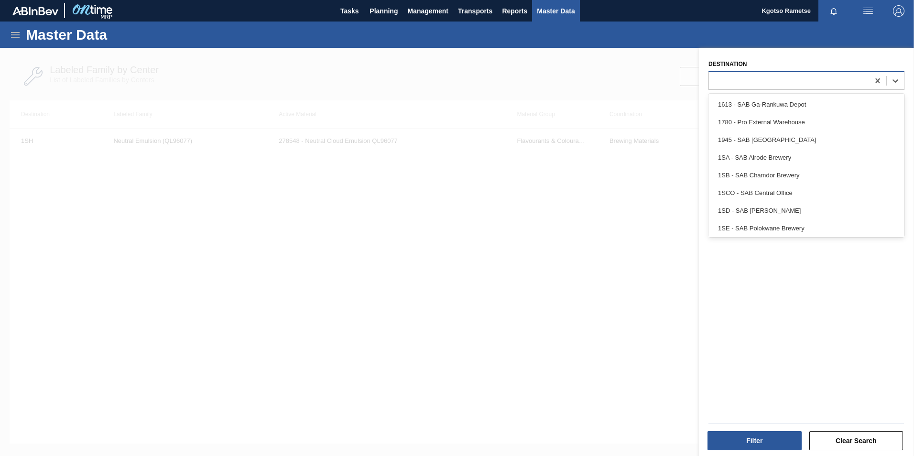
click at [758, 86] on div at bounding box center [789, 81] width 160 height 14
type input "1sd"
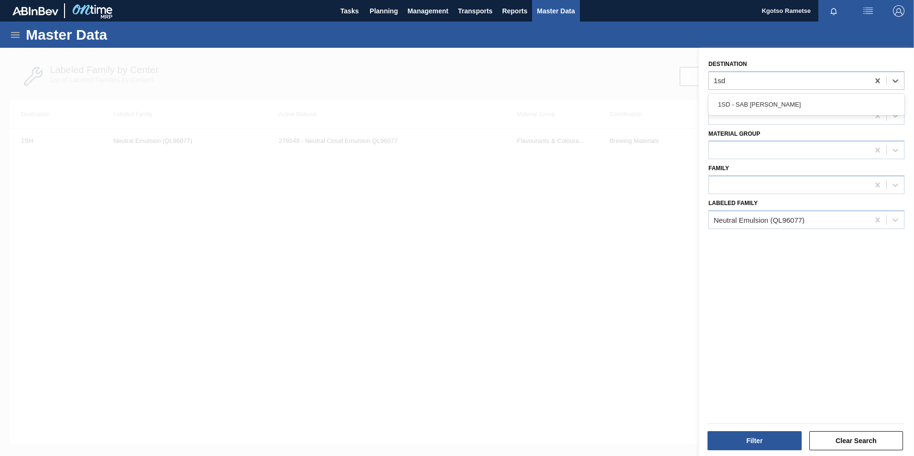
drag, startPoint x: 753, startPoint y: 100, endPoint x: 742, endPoint y: 112, distance: 16.9
click at [753, 101] on div "1SD - SAB [PERSON_NAME]" at bounding box center [806, 105] width 196 height 18
click at [738, 116] on div at bounding box center [789, 116] width 160 height 14
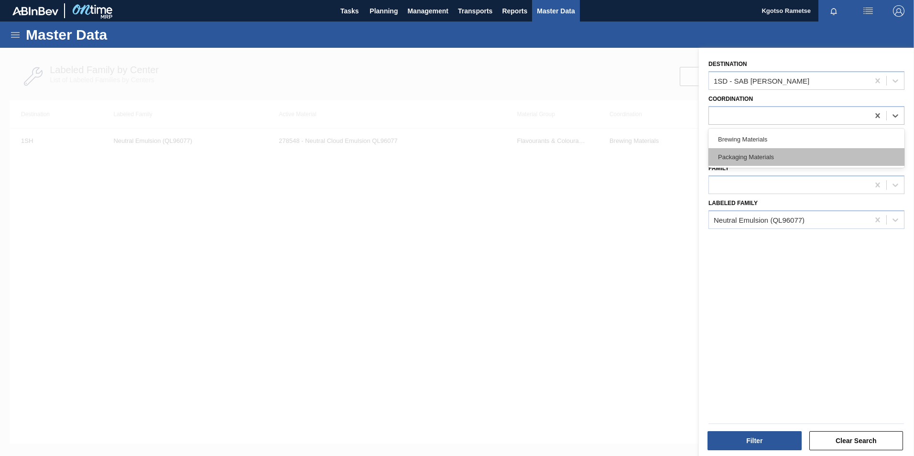
click at [730, 160] on div "Packaging Materials" at bounding box center [806, 157] width 196 height 18
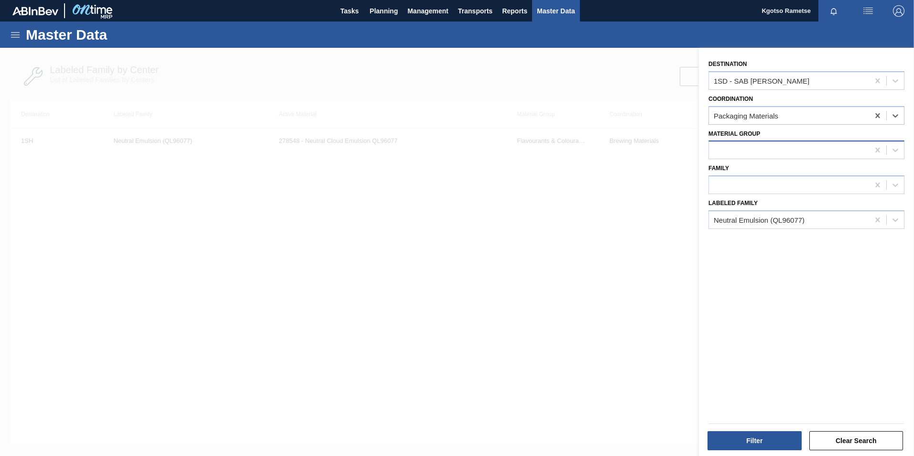
click at [725, 156] on div at bounding box center [789, 150] width 160 height 14
type Group "str"
click at [873, 150] on icon at bounding box center [878, 150] width 10 height 10
type Group "shr"
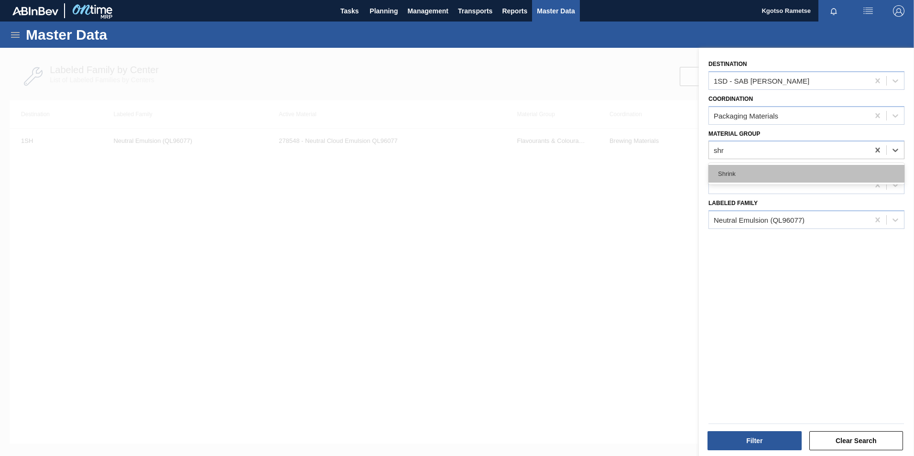
click at [781, 177] on div "Shrink" at bounding box center [806, 174] width 196 height 18
click at [754, 188] on div at bounding box center [789, 185] width 160 height 14
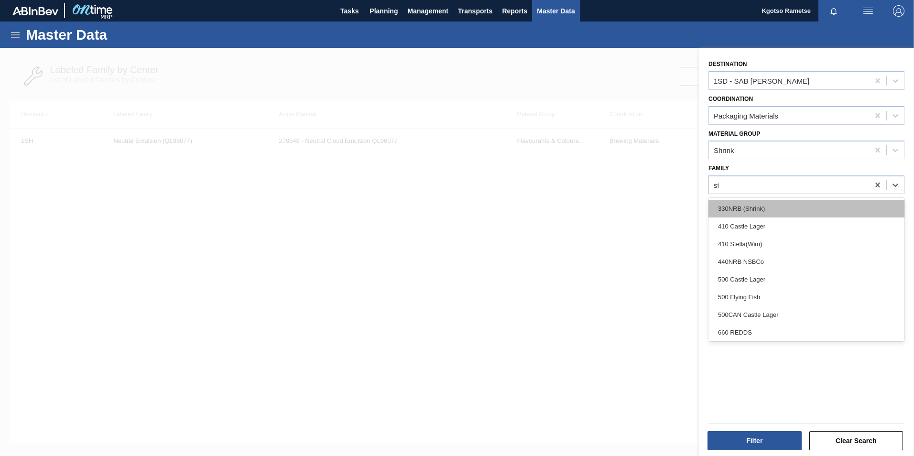
type input "str"
click at [753, 211] on div "Stretchwrap" at bounding box center [806, 209] width 196 height 18
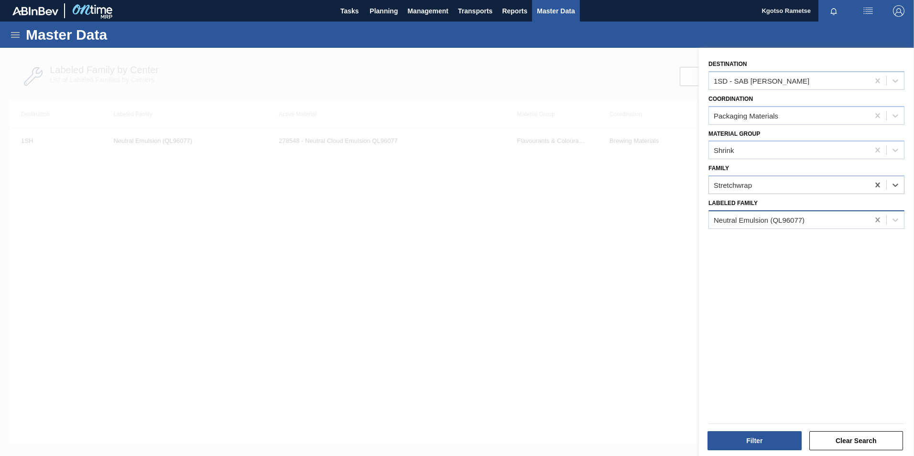
click at [875, 219] on icon at bounding box center [878, 220] width 10 height 10
click at [769, 439] on button "Filter" at bounding box center [755, 440] width 94 height 19
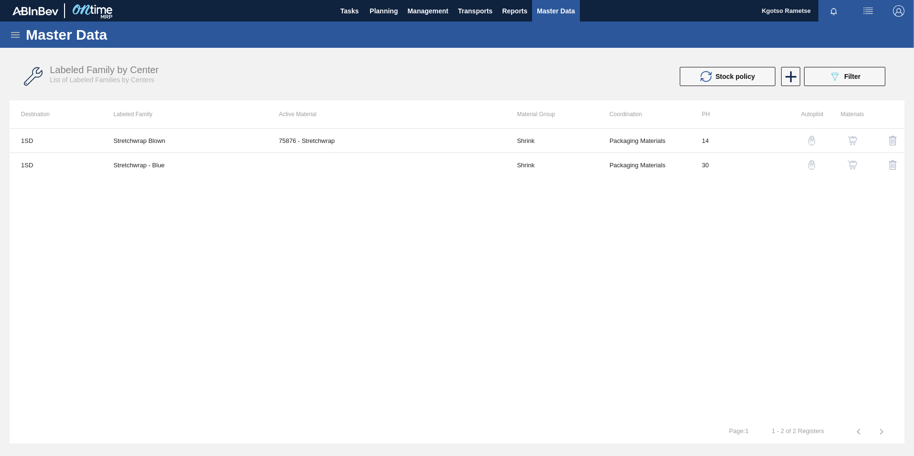
click at [852, 166] on img "button" at bounding box center [853, 165] width 10 height 10
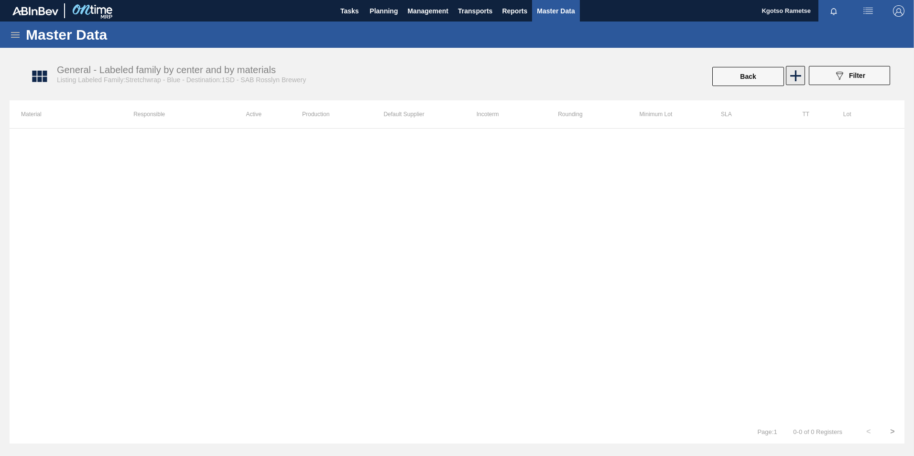
click at [788, 79] on icon at bounding box center [795, 75] width 19 height 19
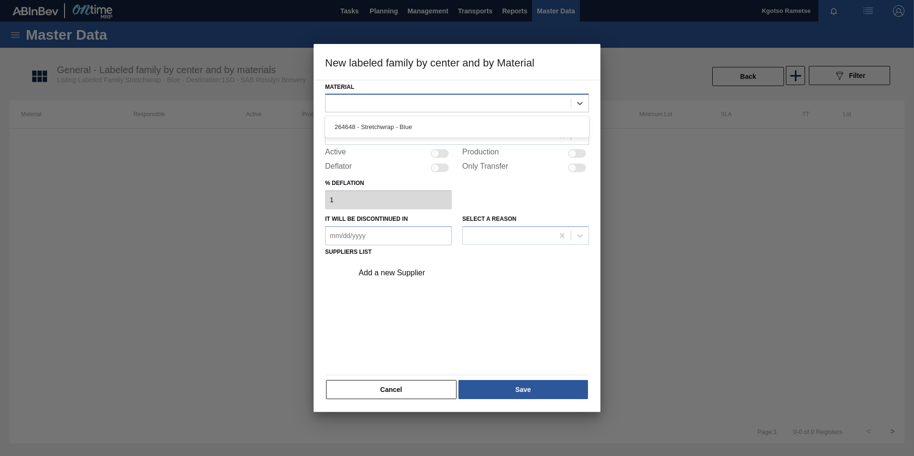
drag, startPoint x: 458, startPoint y: 107, endPoint x: 432, endPoint y: 129, distance: 34.3
click at [458, 107] on div at bounding box center [448, 104] width 245 height 14
drag, startPoint x: 429, startPoint y: 131, endPoint x: 411, endPoint y: 136, distance: 18.2
click at [428, 131] on div "264648 - Stretchwrap - Blue" at bounding box center [457, 127] width 264 height 18
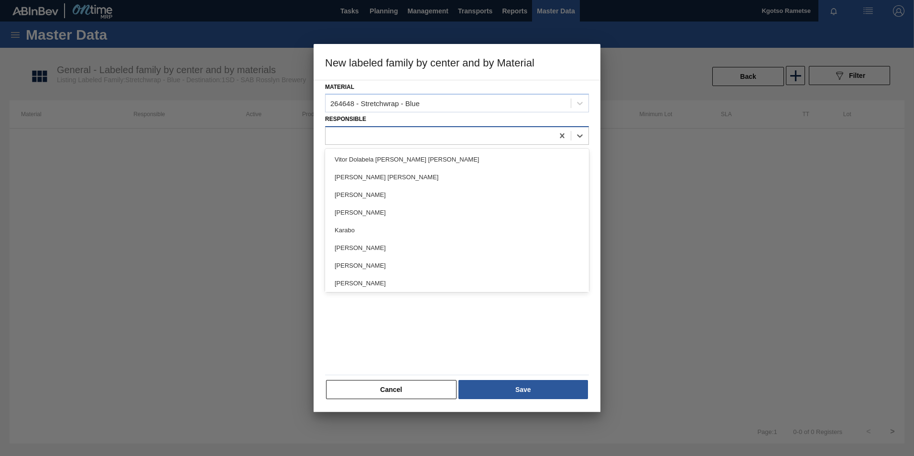
click at [402, 140] on div at bounding box center [440, 136] width 228 height 14
type input "kg"
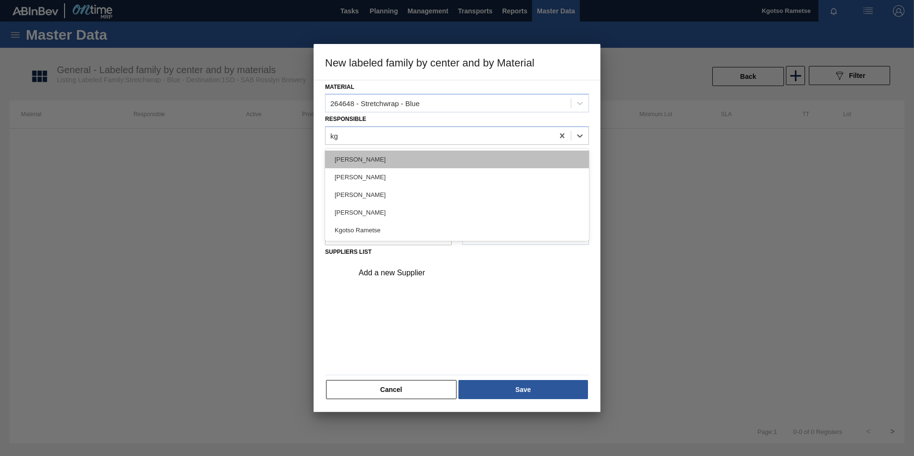
click at [379, 161] on div "[PERSON_NAME]" at bounding box center [457, 160] width 264 height 18
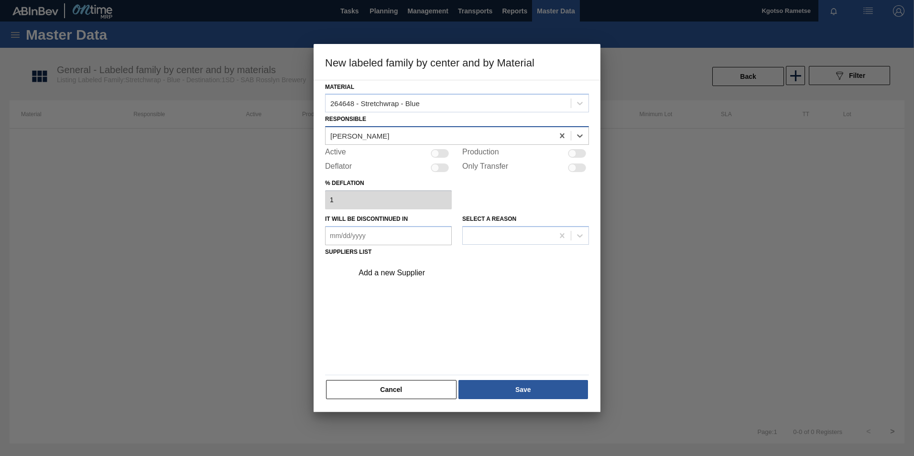
click at [385, 140] on div "[PERSON_NAME]" at bounding box center [440, 136] width 228 height 14
type input "g"
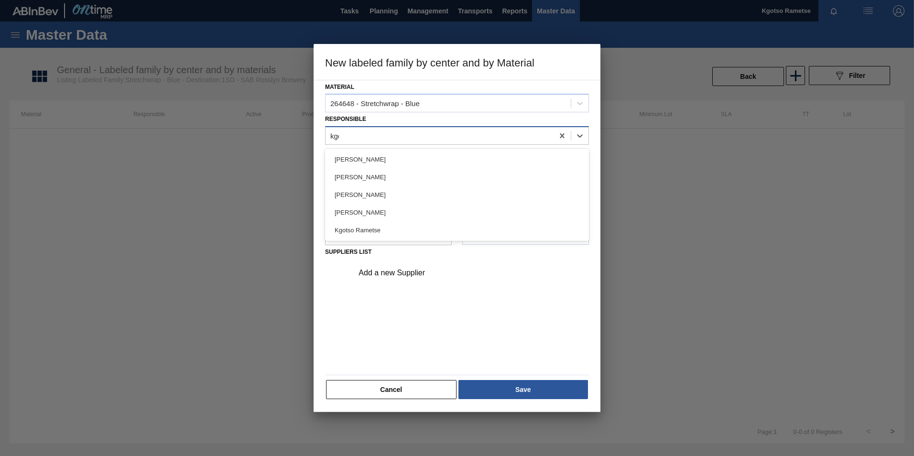
type input "kgot"
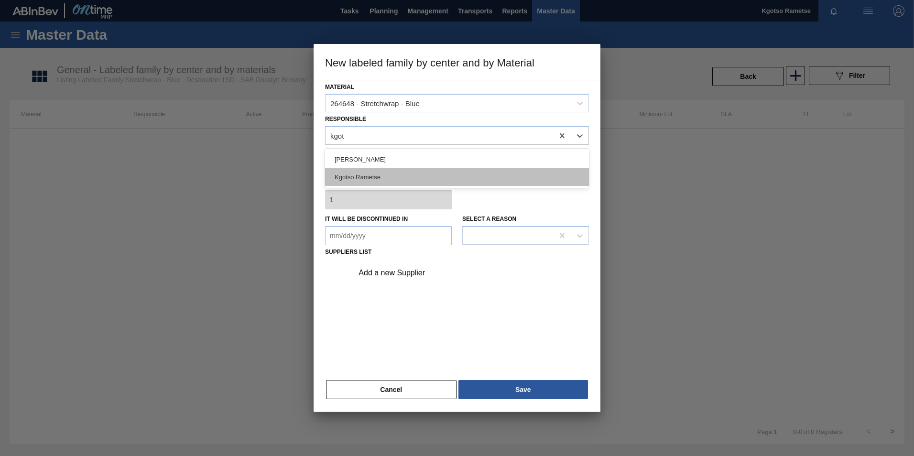
click at [395, 174] on div "Kgotso Rametse" at bounding box center [457, 177] width 264 height 18
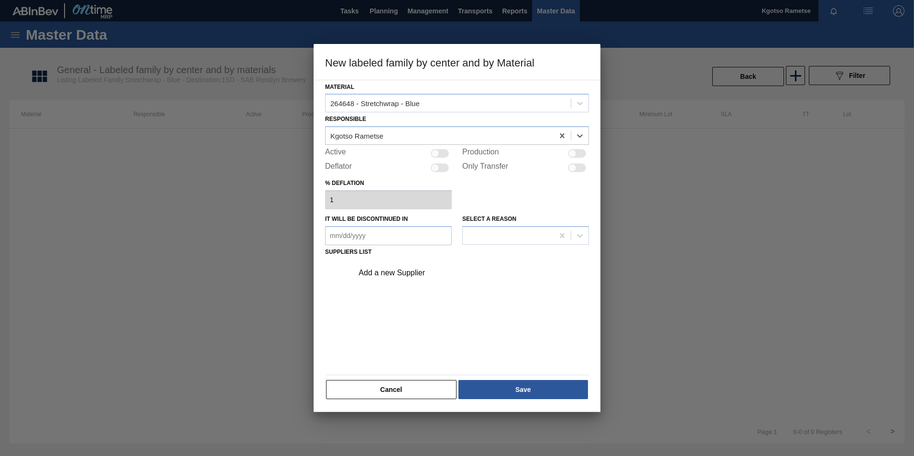
click at [442, 152] on div at bounding box center [440, 153] width 18 height 9
checkbox input "true"
click at [423, 273] on div "Add a new Supplier" at bounding box center [452, 273] width 187 height 9
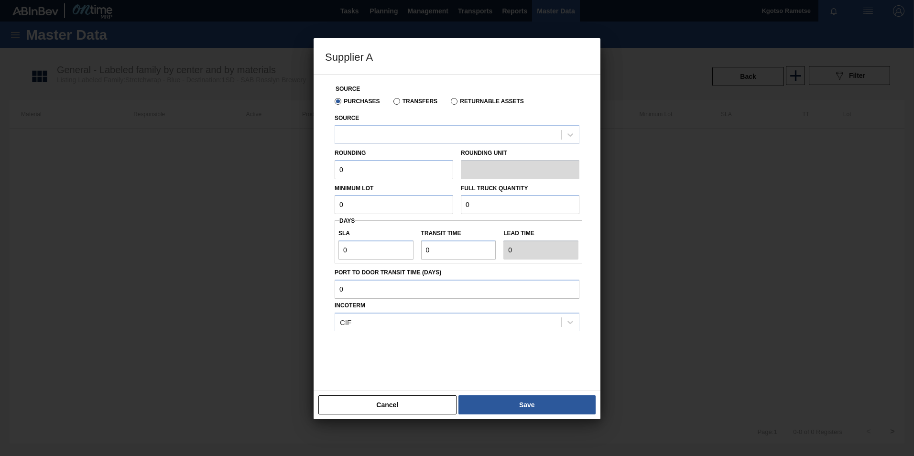
drag, startPoint x: 376, startPoint y: 133, endPoint x: 370, endPoint y: 147, distance: 15.0
click at [375, 133] on div at bounding box center [448, 135] width 226 height 14
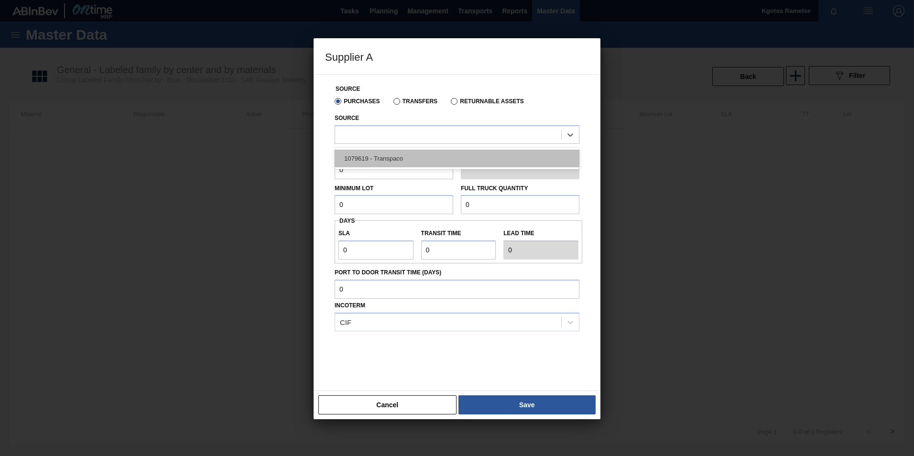
click at [367, 159] on div "1079619 - Transpaco" at bounding box center [457, 159] width 245 height 18
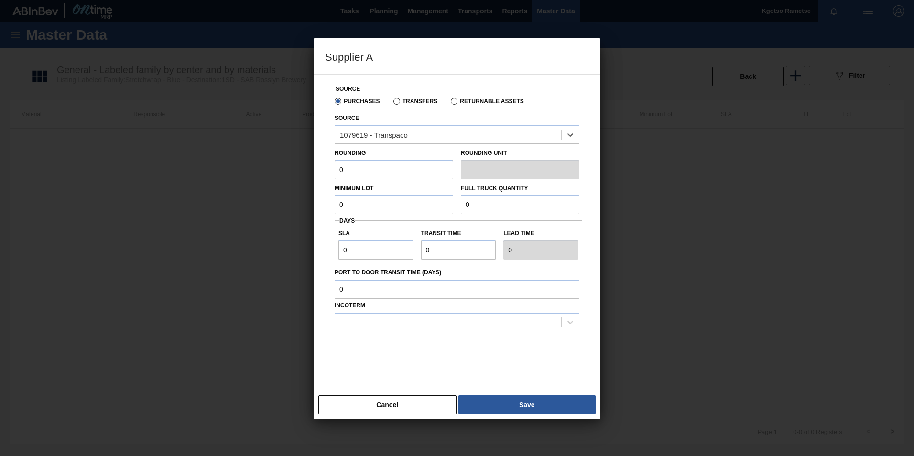
drag, startPoint x: 357, startPoint y: 169, endPoint x: 291, endPoint y: 170, distance: 66.0
click at [309, 170] on div "Supplier A Source Purchases Transfers Returnable Assets Source option 1079619 -…" at bounding box center [457, 228] width 914 height 456
type input "1"
drag, startPoint x: 344, startPoint y: 203, endPoint x: 317, endPoint y: 204, distance: 26.3
click at [318, 204] on div "Source Purchases Transfers Returnable Assets Source 1079619 - Transpaco Roundin…" at bounding box center [457, 232] width 287 height 317
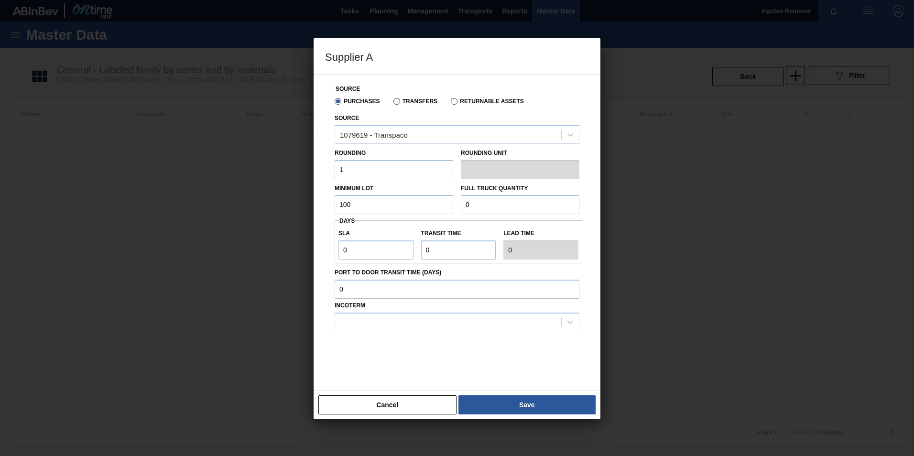
drag, startPoint x: 355, startPoint y: 204, endPoint x: 298, endPoint y: 206, distance: 56.4
click at [301, 205] on div "Supplier A Source Purchases Transfers Returnable Assets Source 1079619 - Transp…" at bounding box center [457, 228] width 914 height 456
type input "100"
drag, startPoint x: 489, startPoint y: 207, endPoint x: 367, endPoint y: 207, distance: 121.9
click at [396, 207] on div "Minimum Lot 100 Full Truck Quantity 0" at bounding box center [457, 196] width 252 height 35
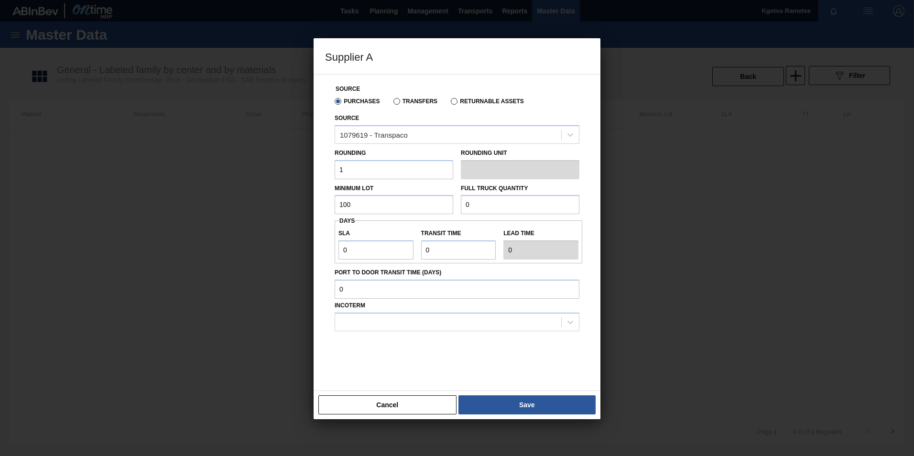
paste input "10"
type input "100"
drag, startPoint x: 354, startPoint y: 245, endPoint x: 324, endPoint y: 245, distance: 30.6
click at [325, 245] on div "Source Purchases Transfers Returnable Assets Source 1079619 - Transpaco Roundin…" at bounding box center [457, 227] width 264 height 305
type input "1"
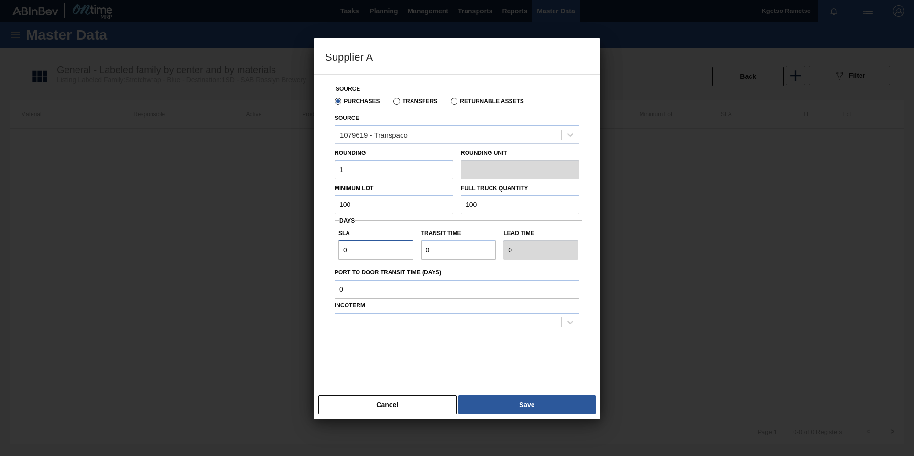
type input "1"
drag, startPoint x: 435, startPoint y: 246, endPoint x: 414, endPoint y: 249, distance: 20.8
click at [417, 249] on div "Transit time" at bounding box center [458, 243] width 83 height 33
type input "1"
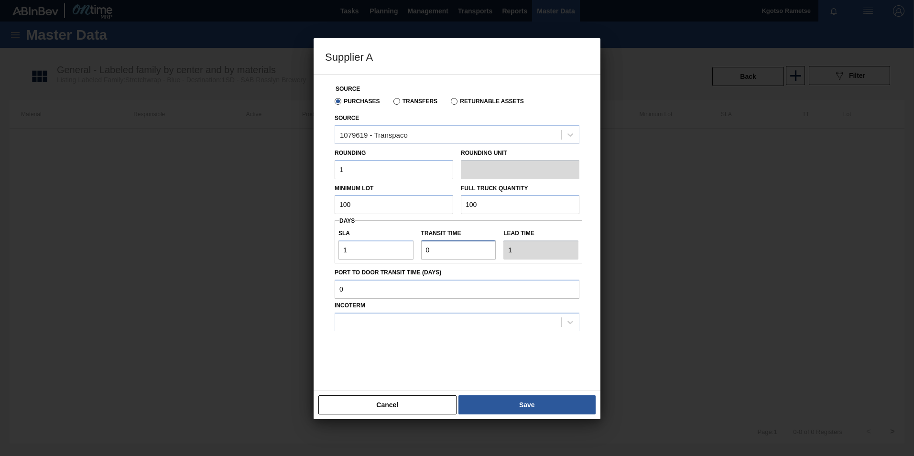
type input "2"
type input "1"
click at [410, 327] on div at bounding box center [448, 322] width 226 height 14
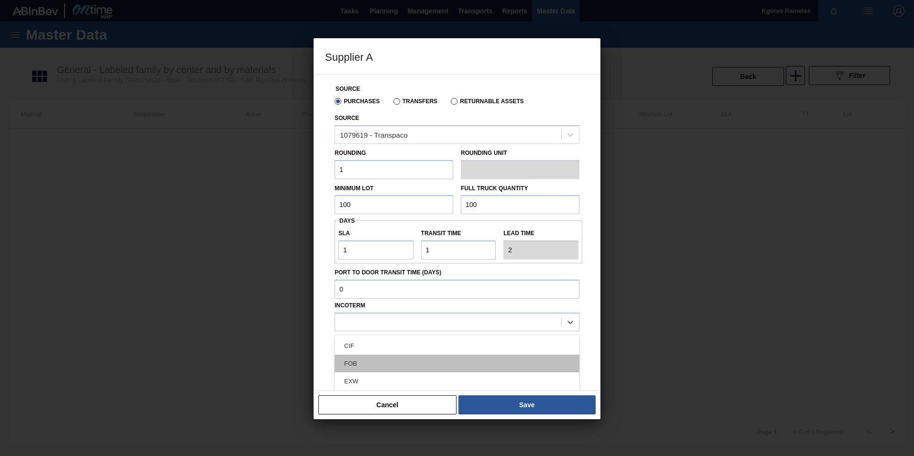
click at [406, 367] on div "FOB" at bounding box center [457, 364] width 245 height 18
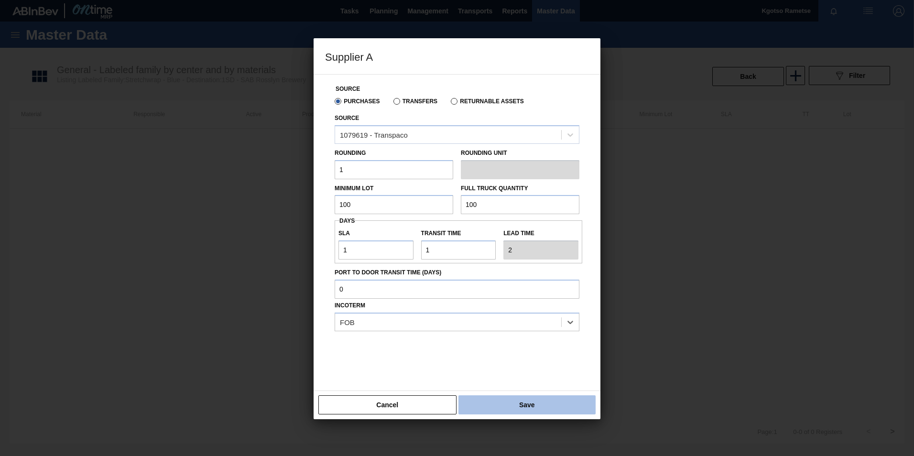
click at [513, 411] on button "Save" at bounding box center [526, 404] width 137 height 19
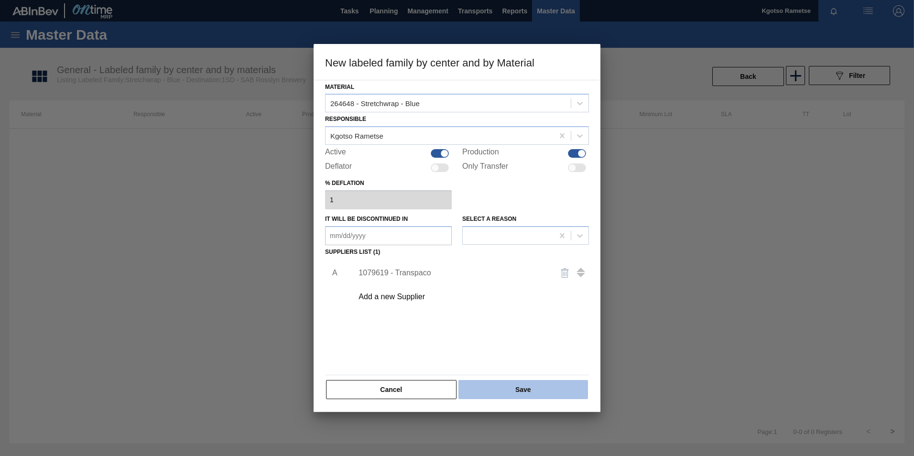
click at [502, 388] on button "Save" at bounding box center [523, 389] width 130 height 19
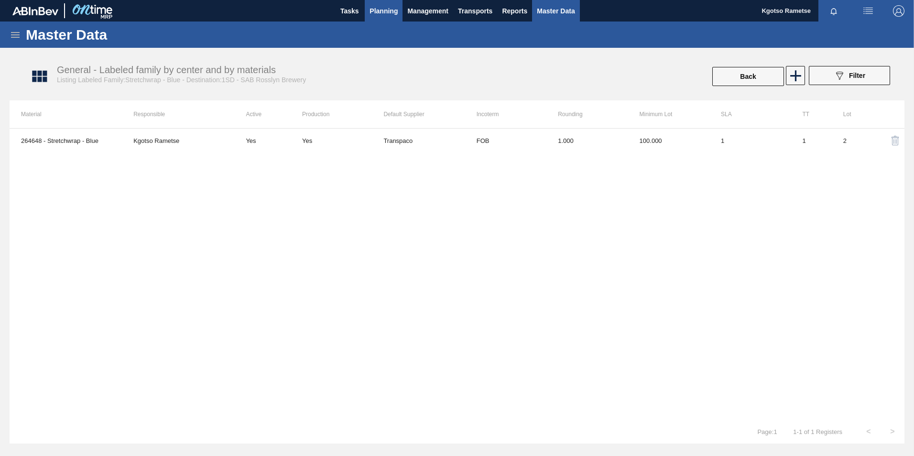
click at [380, 14] on span "Planning" at bounding box center [384, 10] width 28 height 11
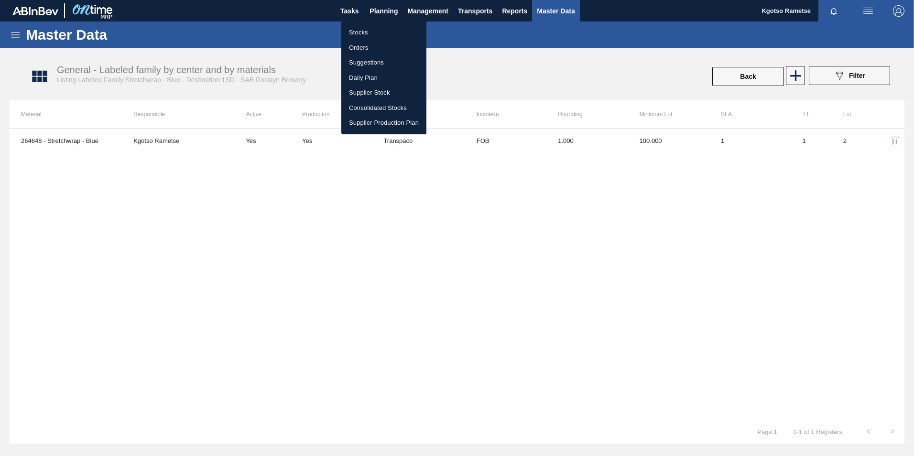
click at [370, 28] on li "Stocks" at bounding box center [383, 32] width 85 height 15
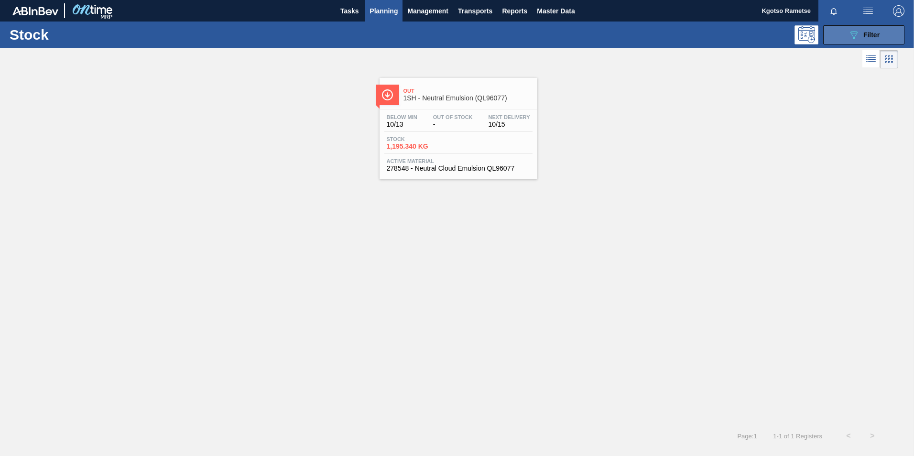
click at [864, 34] on span "Filter" at bounding box center [871, 35] width 16 height 8
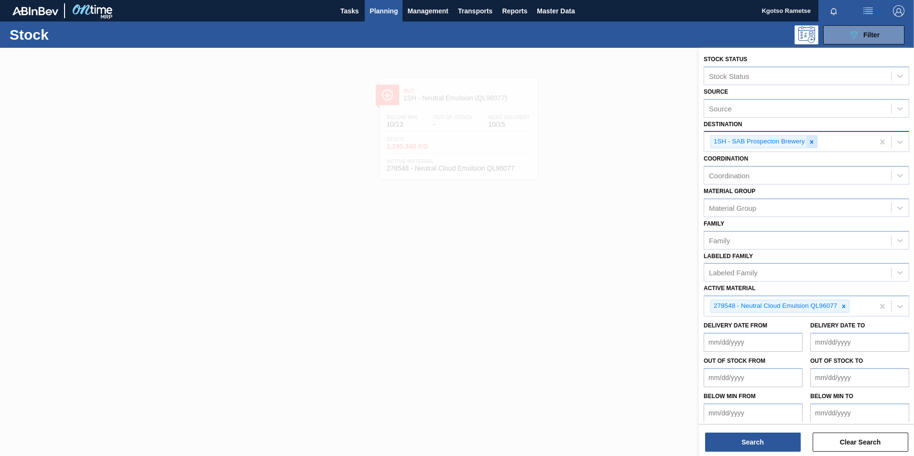
click at [808, 142] on icon at bounding box center [811, 142] width 7 height 7
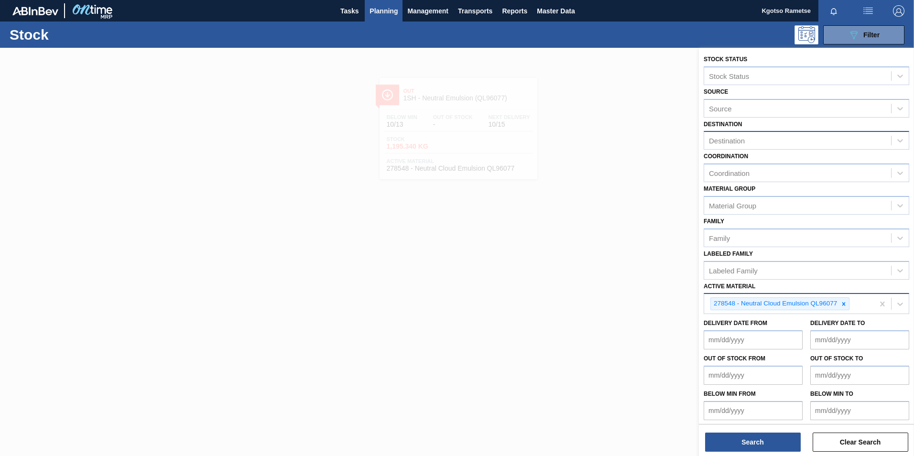
click at [843, 306] on icon at bounding box center [843, 304] width 7 height 7
paste Material "264648"
type Material "264648"
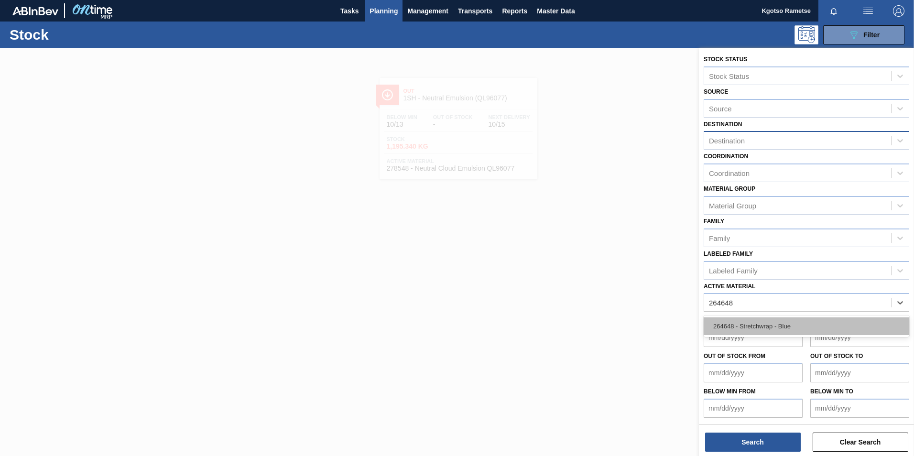
click at [811, 325] on div "264648 - Stretchwrap - Blue" at bounding box center [807, 326] width 206 height 18
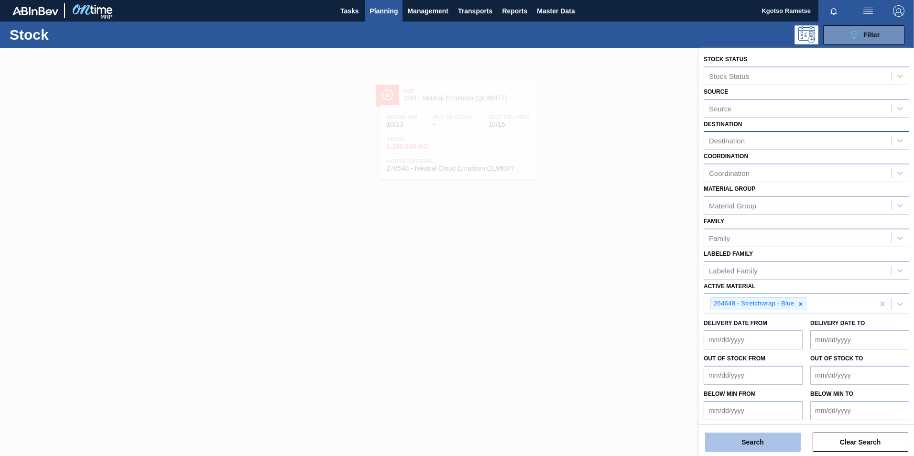
click at [752, 439] on button "Search" at bounding box center [753, 442] width 96 height 19
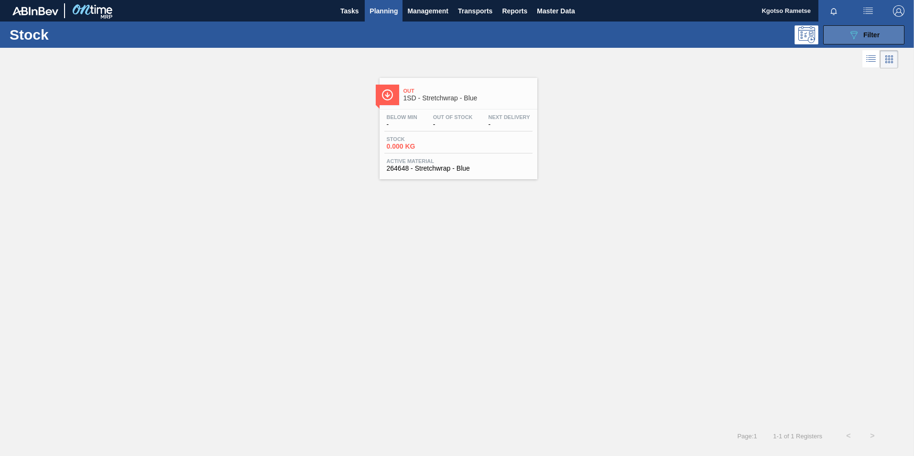
click at [843, 41] on button "089F7B8B-B2A5-4AFE-B5C0-19BA573D28AC Filter" at bounding box center [863, 34] width 81 height 19
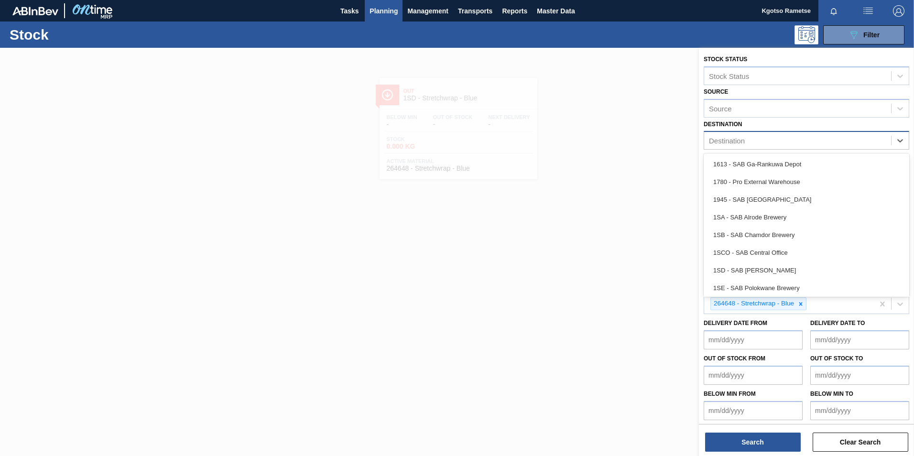
click at [722, 142] on div "Destination" at bounding box center [727, 141] width 36 height 8
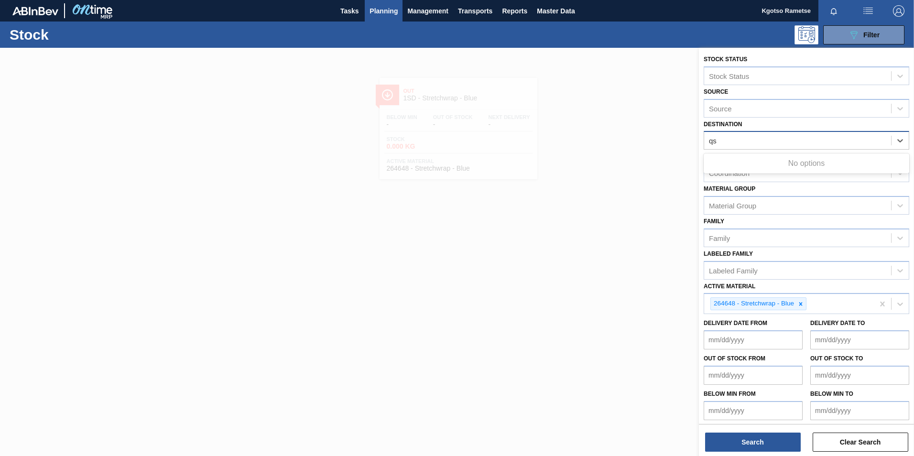
type input "qsa"
click at [724, 136] on div "qsa" at bounding box center [797, 141] width 187 height 14
click at [724, 136] on div "Destination" at bounding box center [797, 141] width 187 height 14
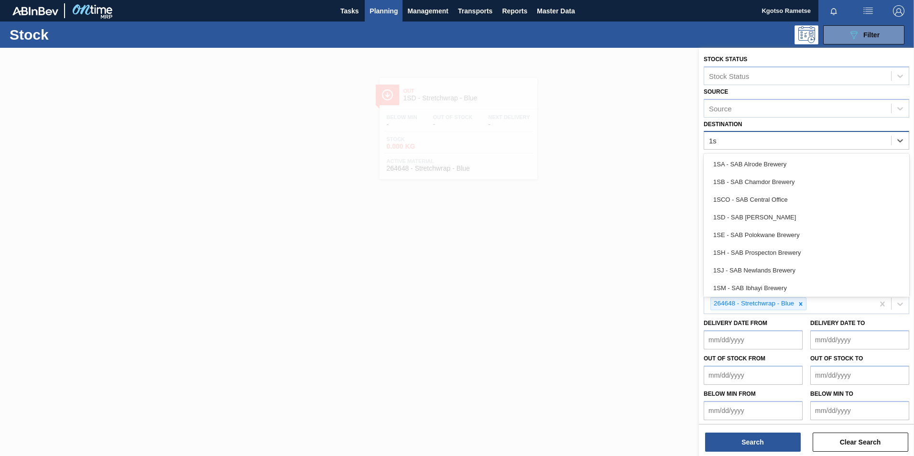
type input "1sa"
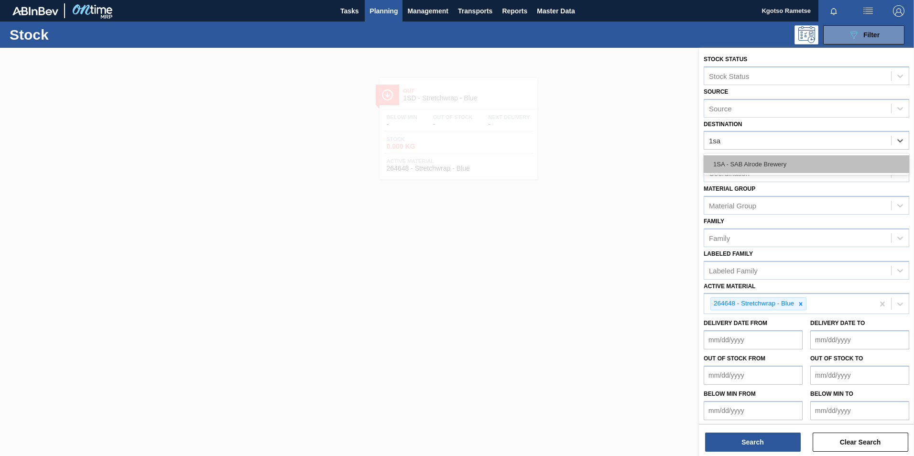
click at [722, 156] on div "1SA - SAB Alrode Brewery" at bounding box center [807, 164] width 206 height 18
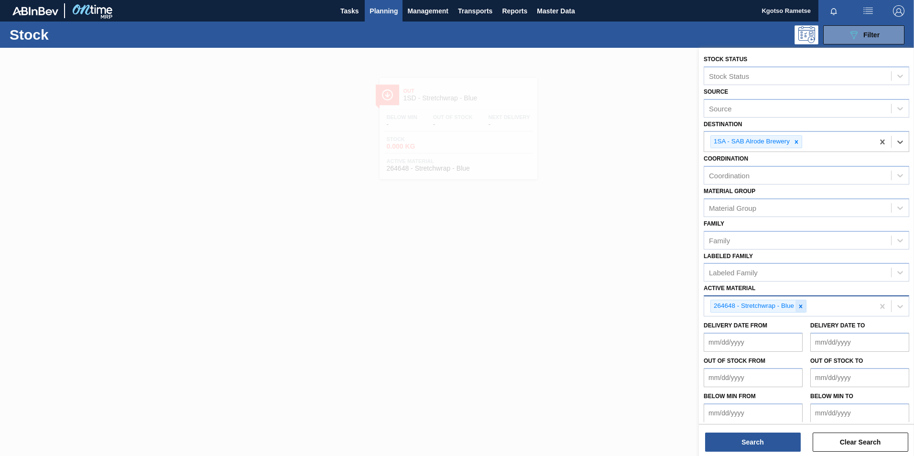
click at [796, 311] on div at bounding box center [800, 306] width 11 height 12
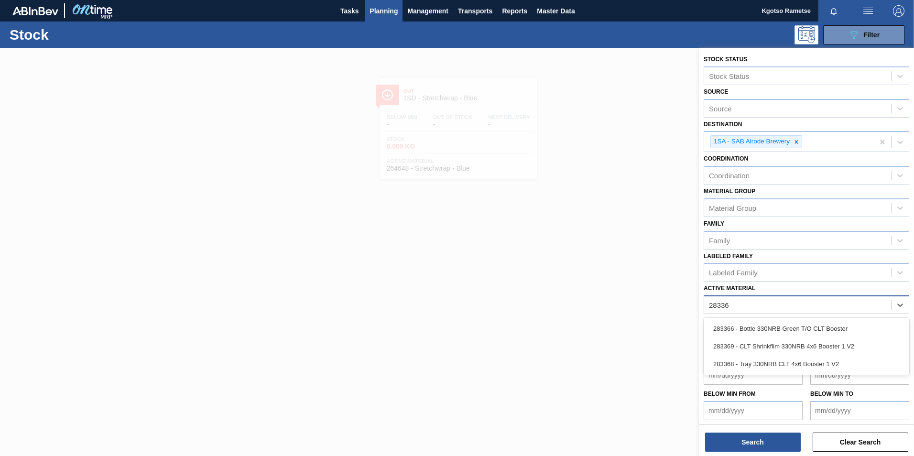
type Material "283366"
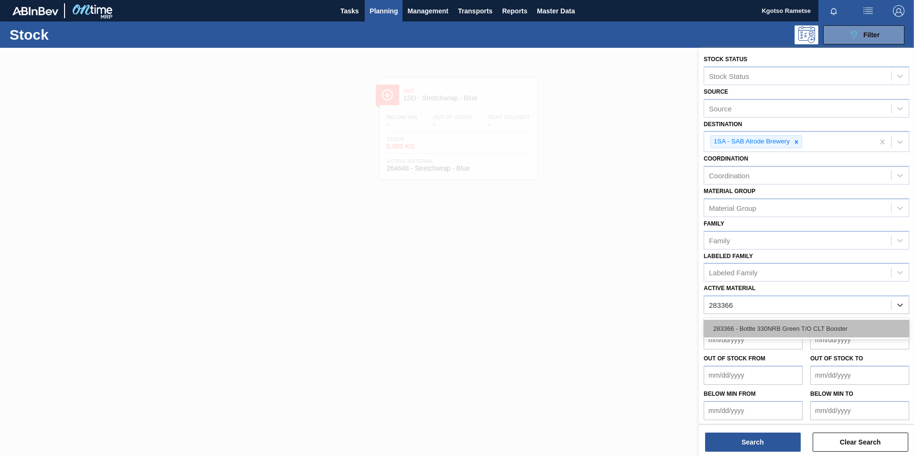
click at [779, 327] on div "283366 - Bottle 330NRB Green T/O CLT Booster" at bounding box center [807, 329] width 206 height 18
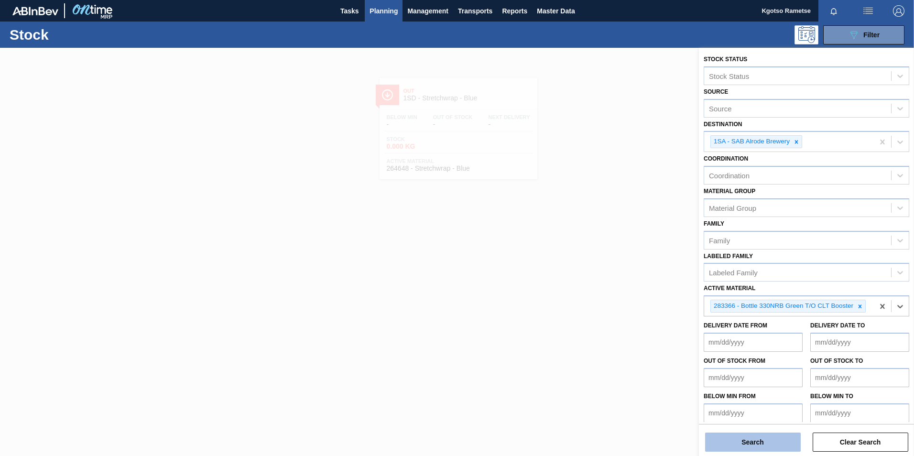
click at [755, 437] on button "Search" at bounding box center [753, 442] width 96 height 19
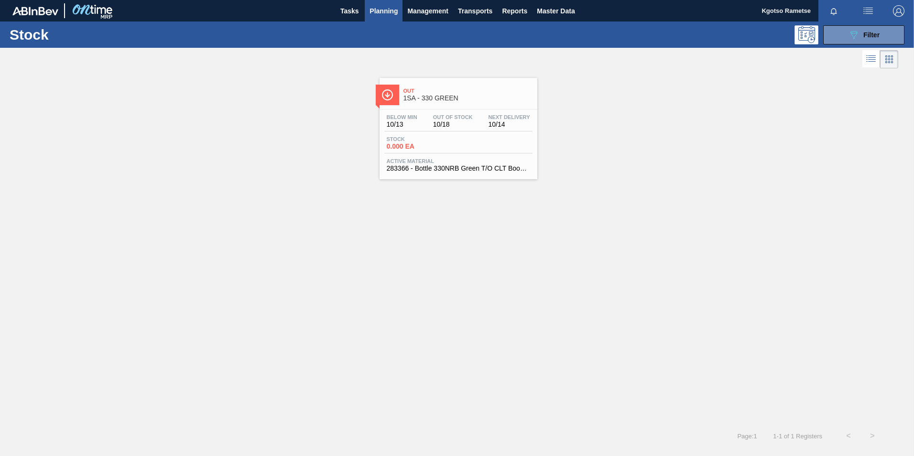
click at [422, 142] on span "Stock" at bounding box center [420, 139] width 67 height 6
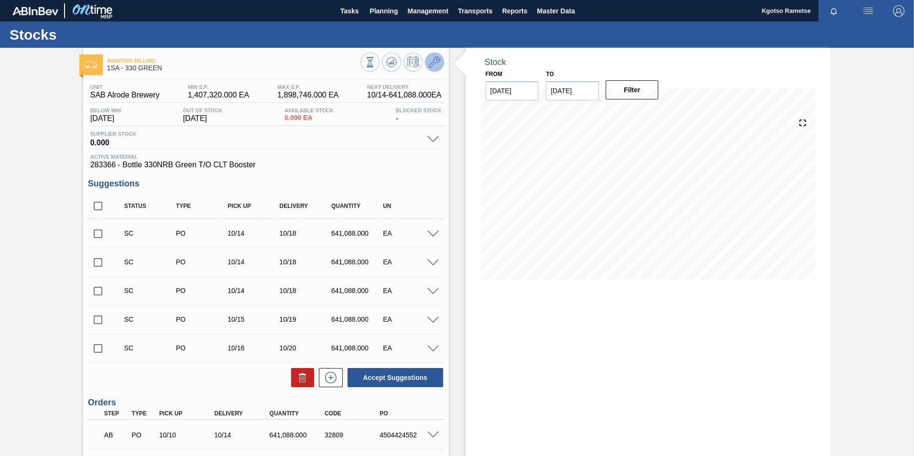
click at [434, 63] on icon at bounding box center [434, 61] width 11 height 11
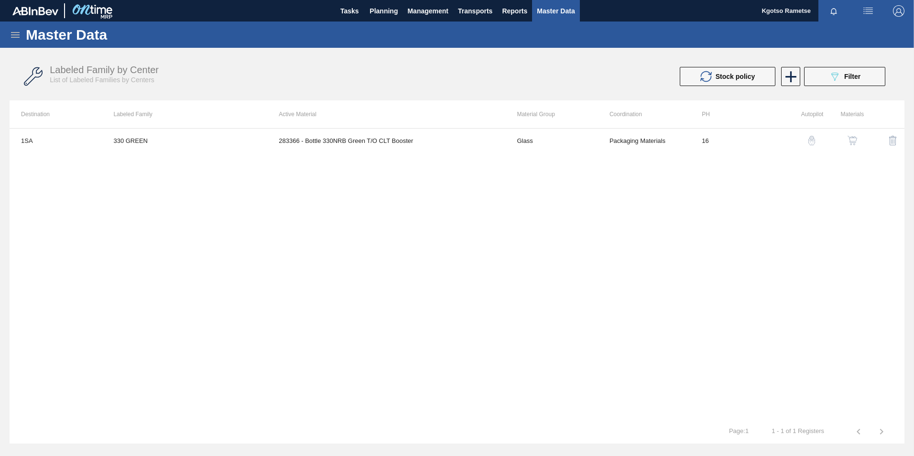
click at [848, 138] on img "button" at bounding box center [853, 141] width 10 height 10
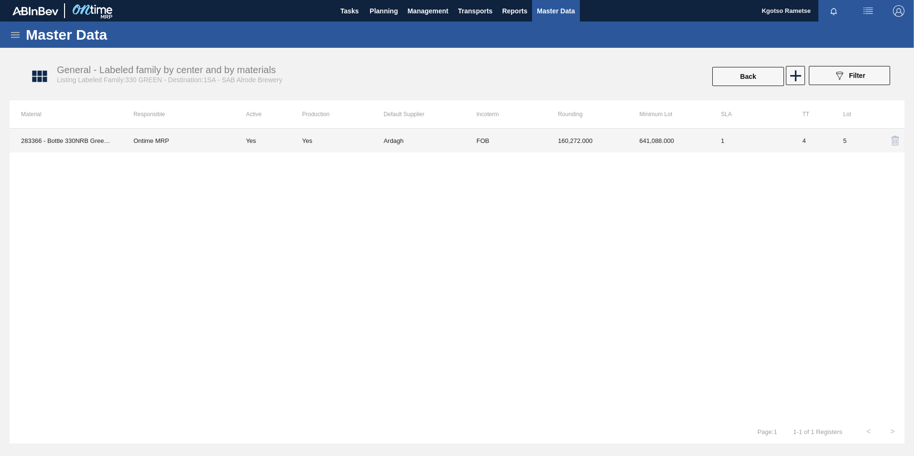
click at [489, 141] on td "FOB" at bounding box center [505, 141] width 81 height 24
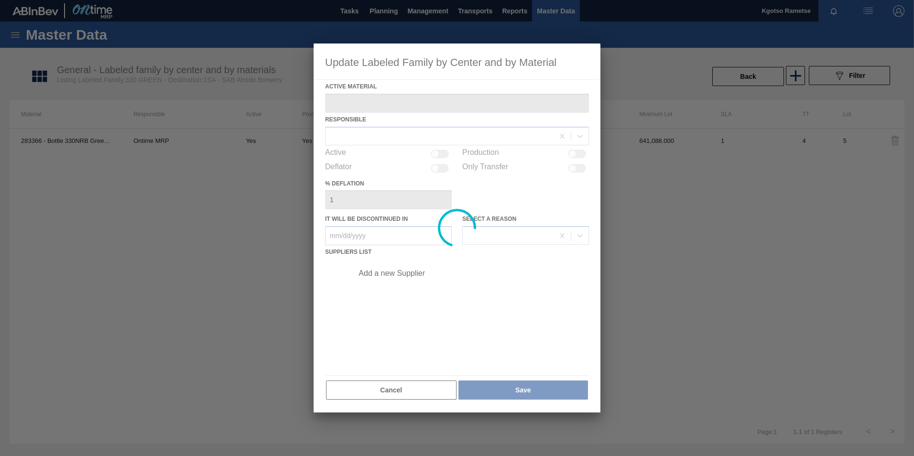
type Material "283366 - Bottle 330NRB Green T/O CLT Booster"
checkbox input "true"
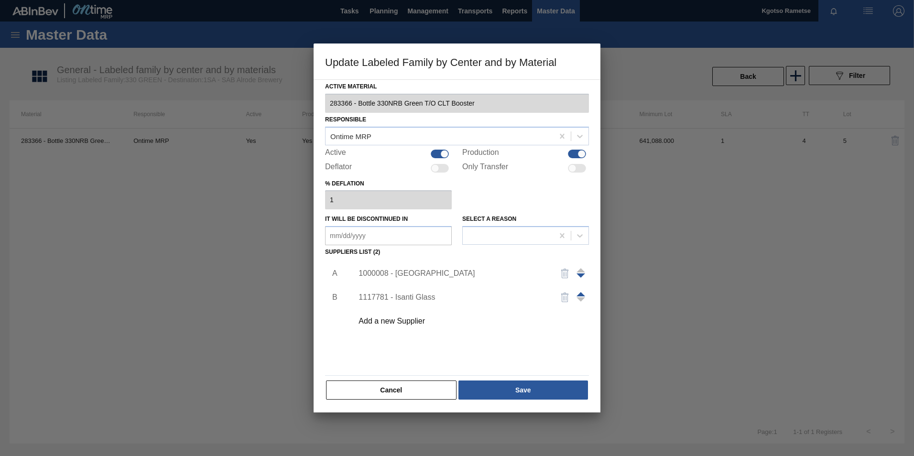
click at [582, 293] on span at bounding box center [581, 294] width 9 height 4
click at [414, 271] on div "1117781 - Isanti Glass" at bounding box center [452, 273] width 187 height 9
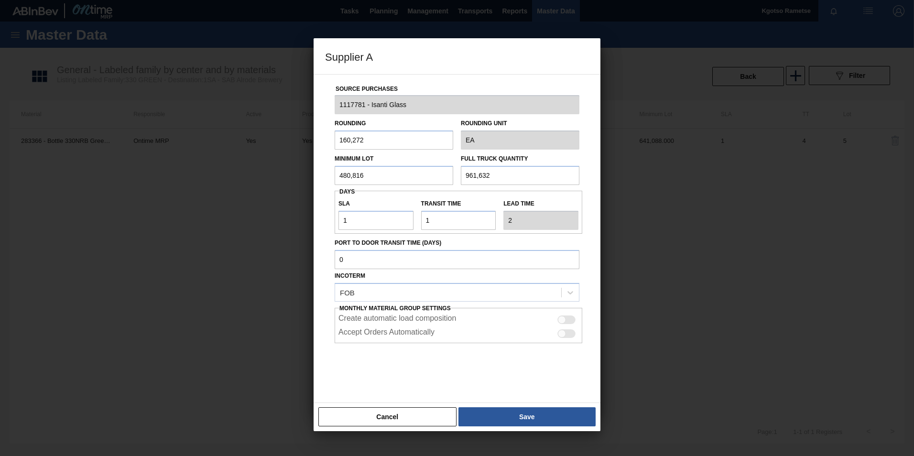
click at [514, 403] on div "Cancel Save" at bounding box center [457, 417] width 287 height 29
click at [514, 412] on button "Save" at bounding box center [526, 416] width 137 height 19
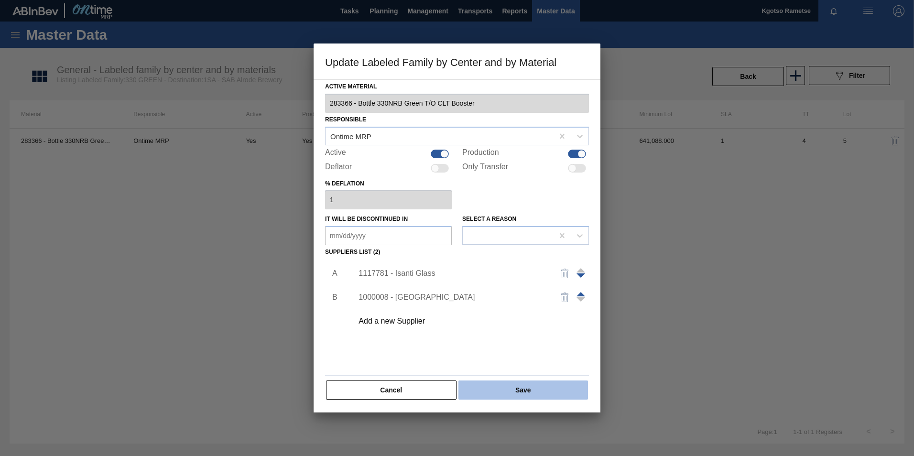
click at [505, 385] on button "Save" at bounding box center [523, 390] width 130 height 19
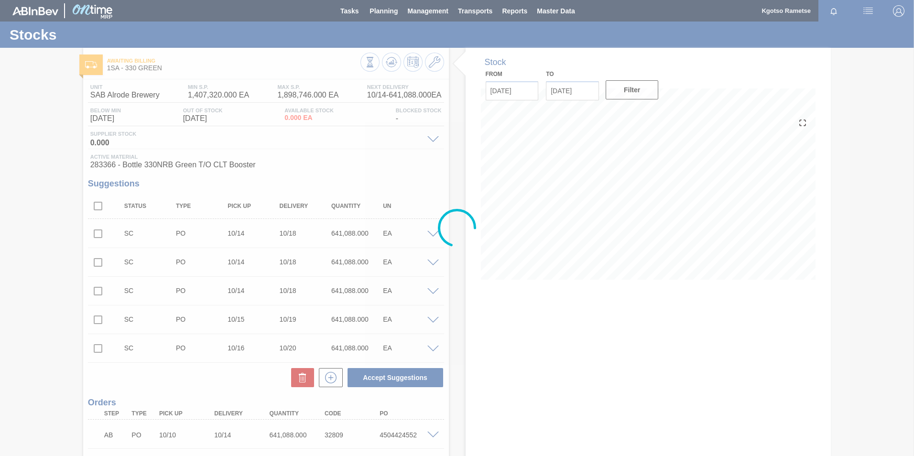
click at [391, 64] on div at bounding box center [457, 228] width 914 height 456
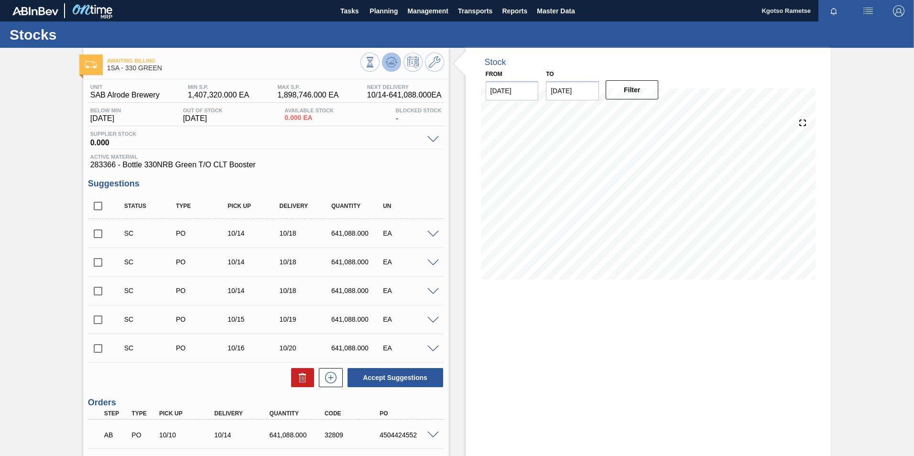
click at [392, 60] on icon at bounding box center [391, 61] width 11 height 11
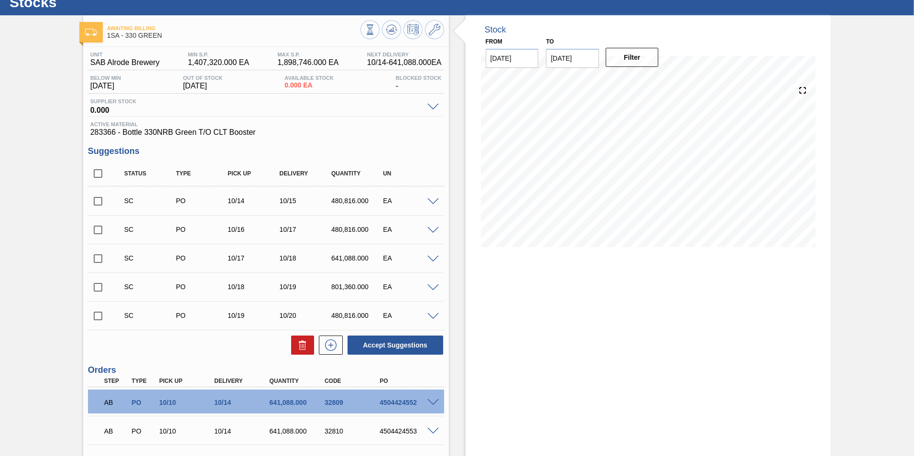
scroll to position [48, 0]
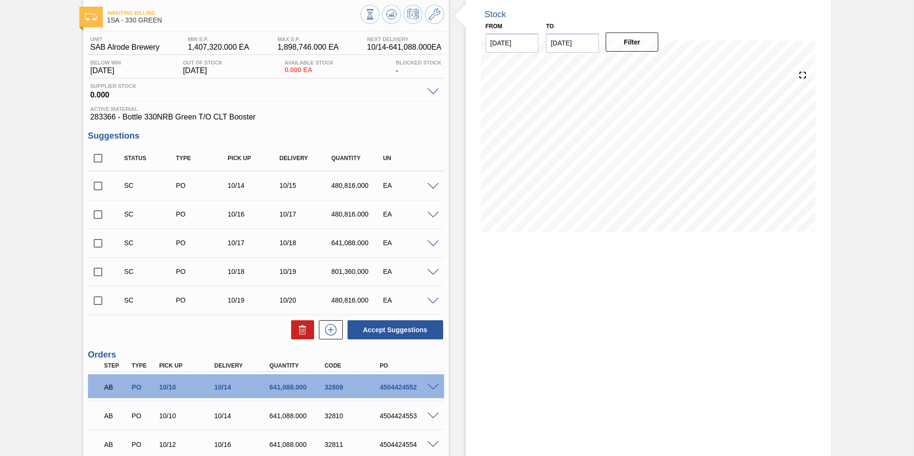
click at [431, 384] on span at bounding box center [432, 387] width 11 height 7
